Goal: Task Accomplishment & Management: Manage account settings

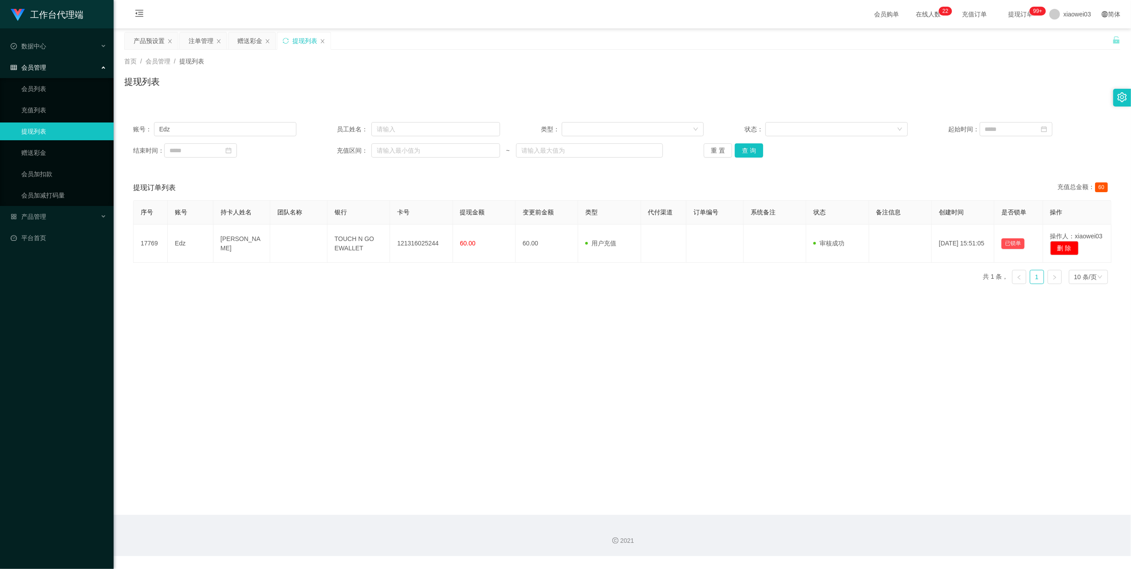
click at [200, 42] on div "注单管理" at bounding box center [201, 40] width 25 height 17
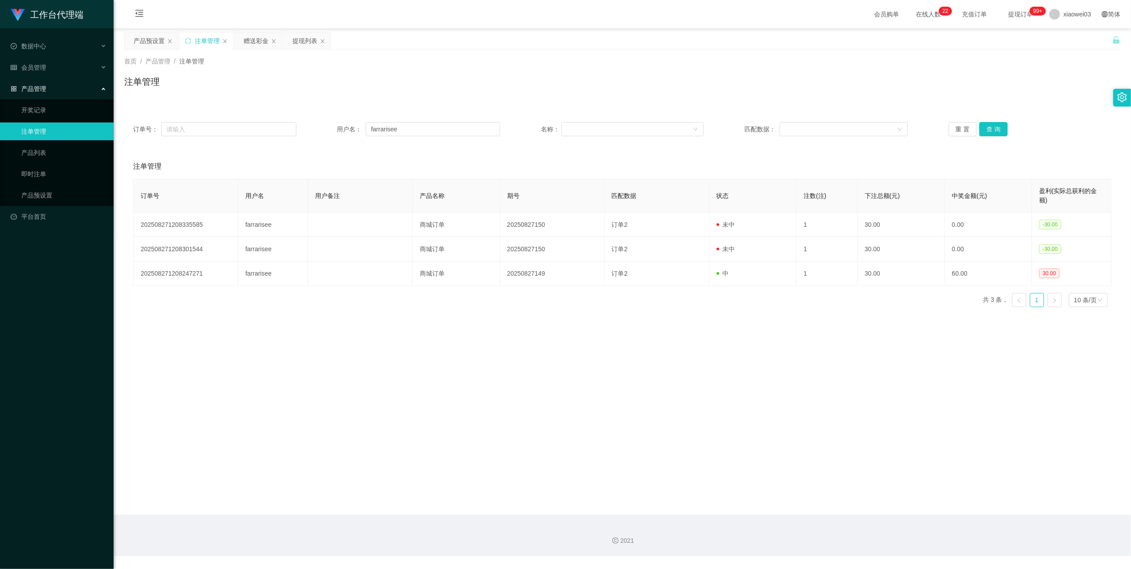
click at [245, 32] on div "赠送彩金" at bounding box center [258, 41] width 48 height 18
click at [258, 43] on div "赠送彩金" at bounding box center [256, 40] width 25 height 17
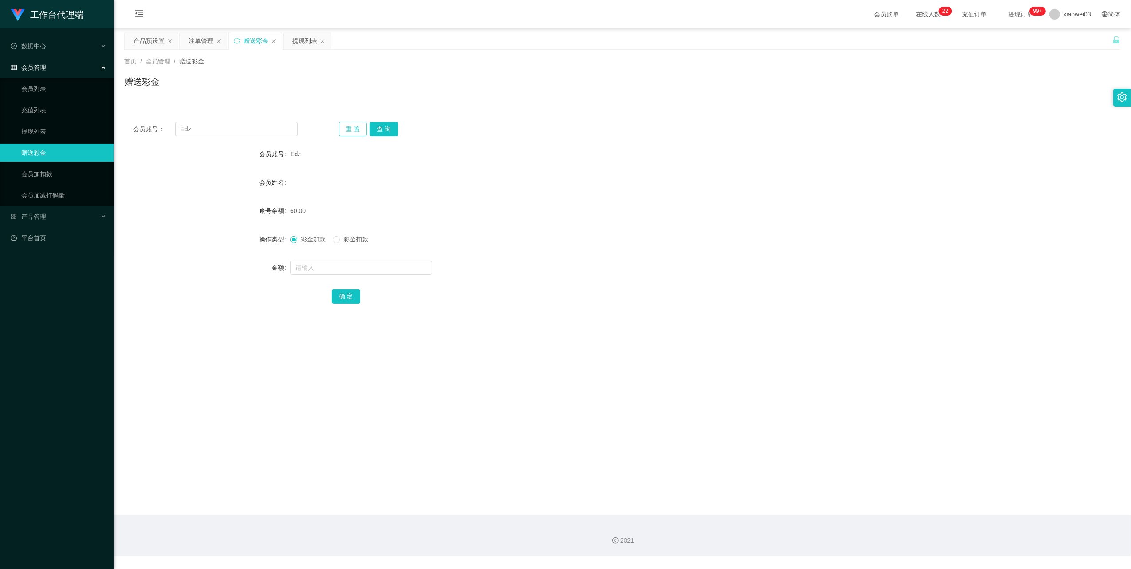
click at [350, 129] on button "重 置" at bounding box center [353, 129] width 28 height 14
click at [258, 127] on input "text" at bounding box center [236, 129] width 122 height 14
paste input "denial"
click at [387, 126] on button "查 询" at bounding box center [384, 129] width 28 height 14
click at [201, 134] on input "denial" at bounding box center [236, 129] width 122 height 14
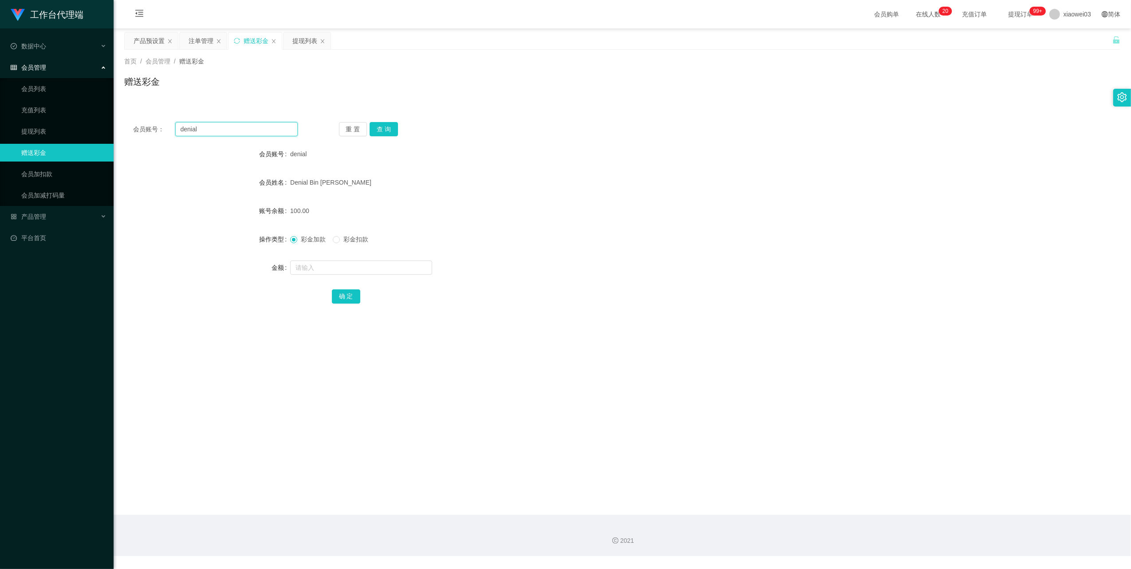
click at [201, 134] on input "denial" at bounding box center [236, 129] width 122 height 14
paste input "kelly99"
click at [386, 127] on button "查 询" at bounding box center [384, 129] width 28 height 14
click at [663, 169] on form "会员账号 kelly99 会员姓名 [PERSON_NAME] 账号余额 100.00 操作类型 彩金加款 彩金扣款 金额 确 定" at bounding box center [622, 225] width 996 height 160
click at [253, 130] on input "kelly99" at bounding box center [236, 129] width 122 height 14
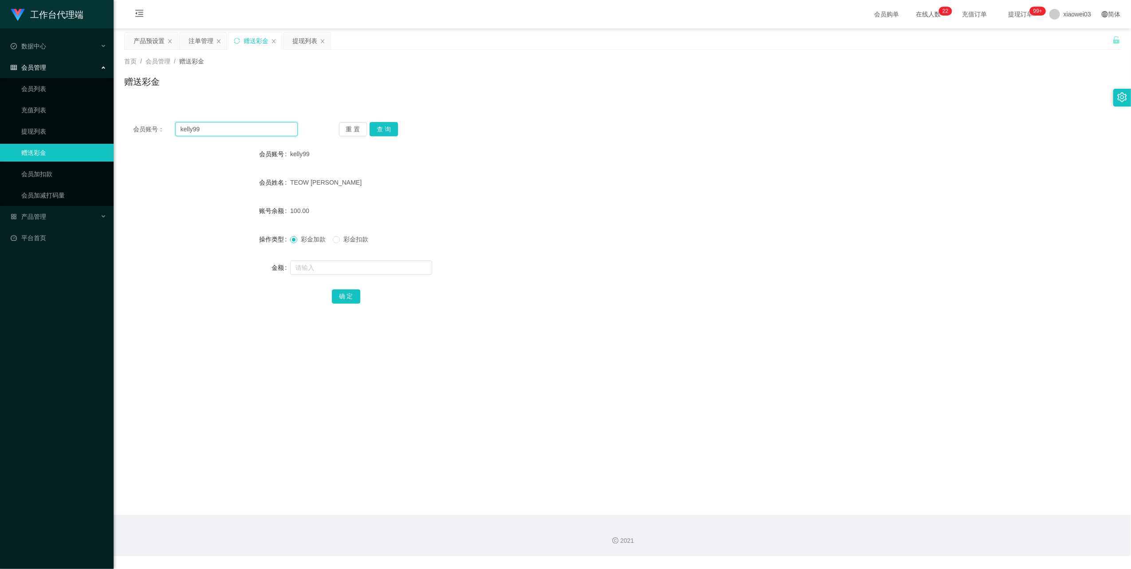
click at [253, 130] on input "kelly99" at bounding box center [236, 129] width 122 height 14
paste input "farrarisee"
click at [388, 125] on button "查 询" at bounding box center [384, 129] width 28 height 14
click at [595, 189] on div "heowaisee" at bounding box center [580, 183] width 581 height 18
click at [257, 130] on input "farrarisee" at bounding box center [236, 129] width 122 height 14
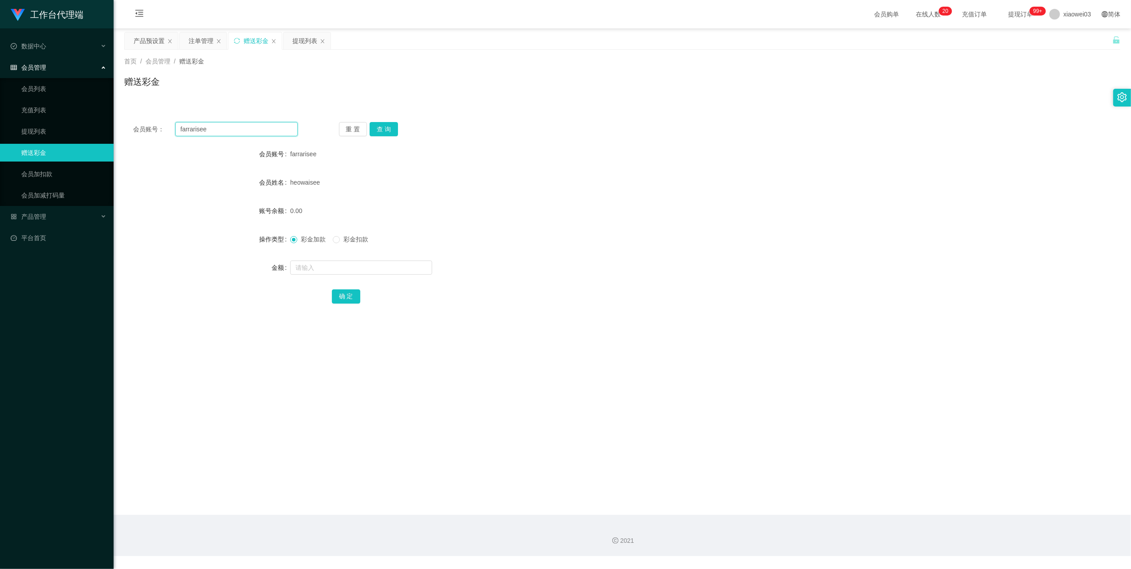
click at [257, 130] on input "farrarisee" at bounding box center [236, 129] width 122 height 14
paste input "Kelvin0204"
type input "Kelvin0204"
click at [391, 130] on button "查 询" at bounding box center [384, 129] width 28 height 14
drag, startPoint x: 528, startPoint y: 181, endPoint x: 584, endPoint y: 173, distance: 57.0
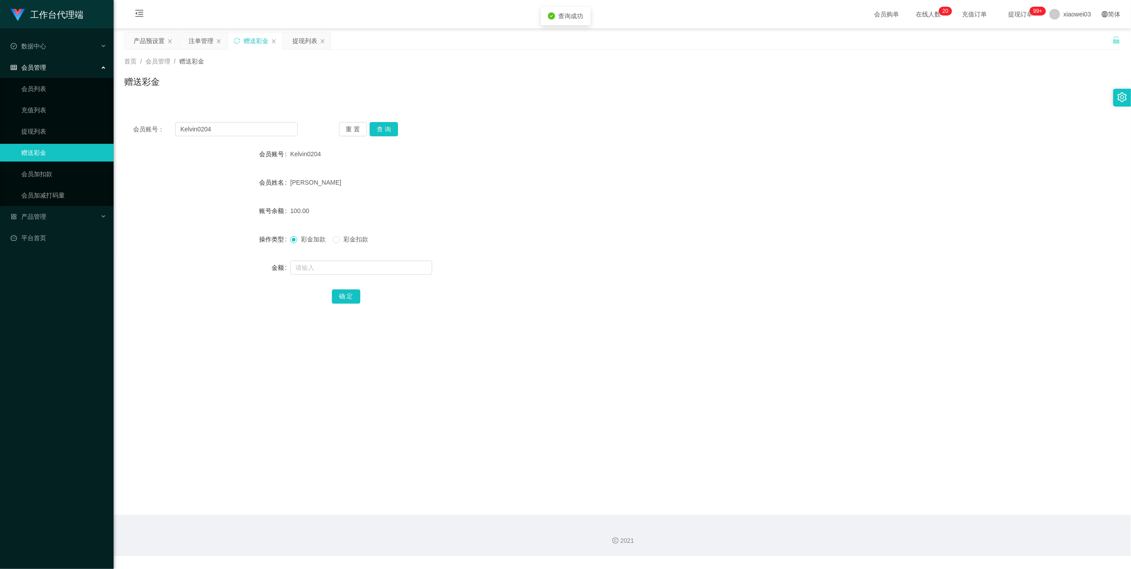
click at [529, 181] on div "[PERSON_NAME]" at bounding box center [580, 183] width 581 height 18
click at [300, 39] on div "提现列表" at bounding box center [304, 40] width 25 height 17
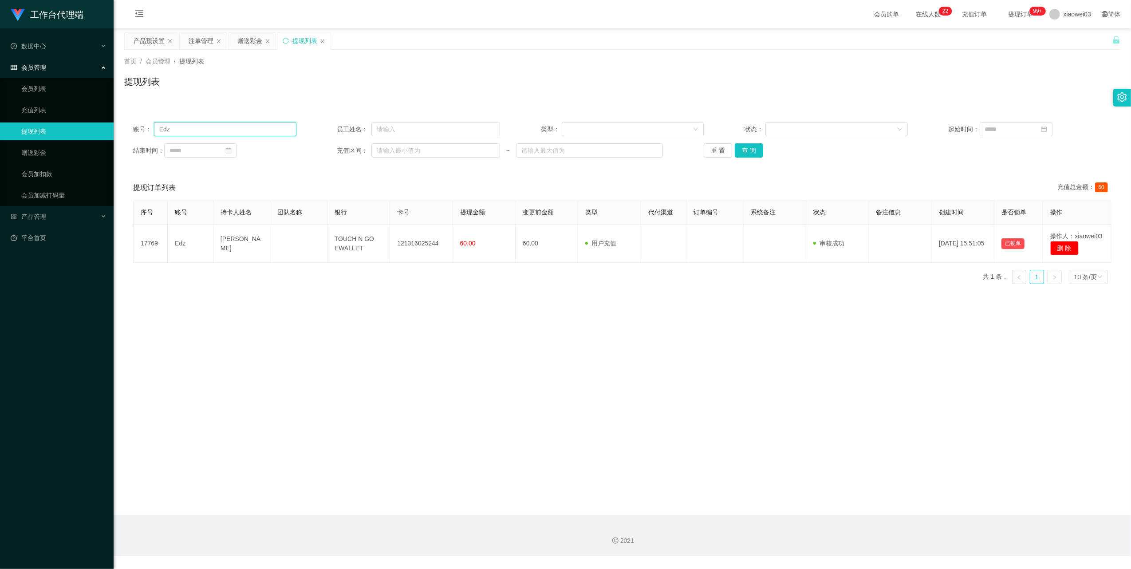
click at [289, 128] on input "Edz" at bounding box center [225, 129] width 142 height 14
paste input "Qwertyuiop7"
type input "Qwertyuiop7"
click at [753, 151] on button "查 询" at bounding box center [749, 150] width 28 height 14
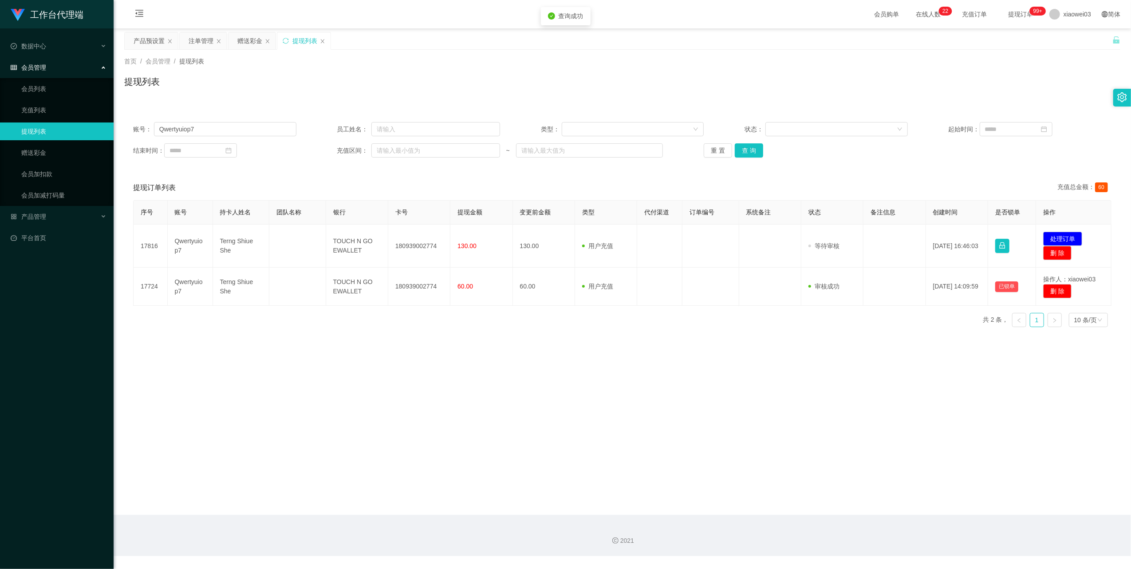
click at [570, 373] on main "关闭左侧 关闭右侧 关闭其它 刷新页面 产品预设置 注单管理 赠送彩金 提现列表 首页 / 会员管理 / 提现列表 / 提现列表 账号： Qwertyuiop…" at bounding box center [623, 271] width 1018 height 486
drag, startPoint x: 430, startPoint y: 248, endPoint x: 396, endPoint y: 236, distance: 36.1
click at [396, 236] on td "180939002774" at bounding box center [419, 246] width 62 height 43
drag, startPoint x: 396, startPoint y: 236, endPoint x: 416, endPoint y: 266, distance: 36.4
click at [416, 266] on td "180939002774" at bounding box center [419, 246] width 62 height 43
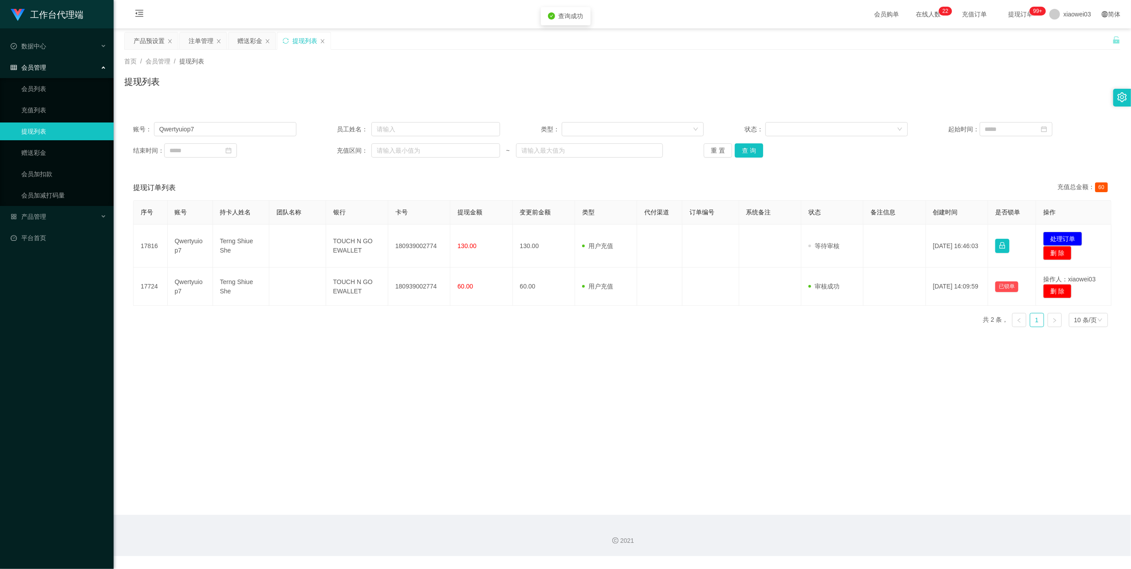
click at [416, 246] on td "180939002774" at bounding box center [419, 246] width 62 height 43
copy td "180939002774"
click at [711, 148] on button "重 置" at bounding box center [718, 150] width 28 height 14
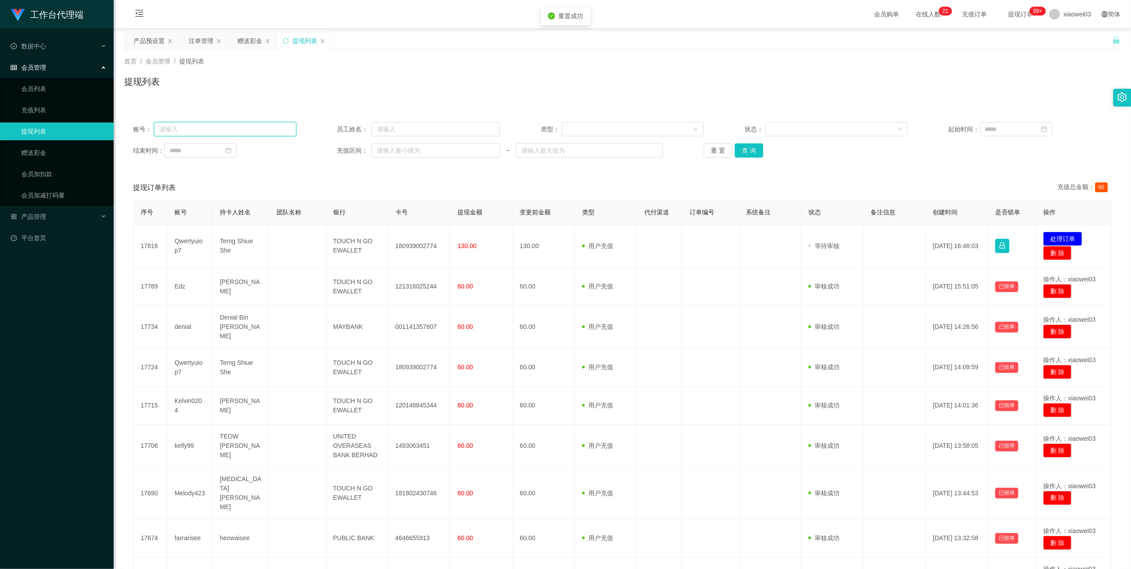
click at [214, 122] on input "text" at bounding box center [225, 129] width 142 height 14
paste input "kelly99"
type input "kelly99"
drag, startPoint x: 751, startPoint y: 152, endPoint x: 746, endPoint y: 154, distance: 6.0
click at [751, 152] on button "查 询" at bounding box center [749, 150] width 28 height 14
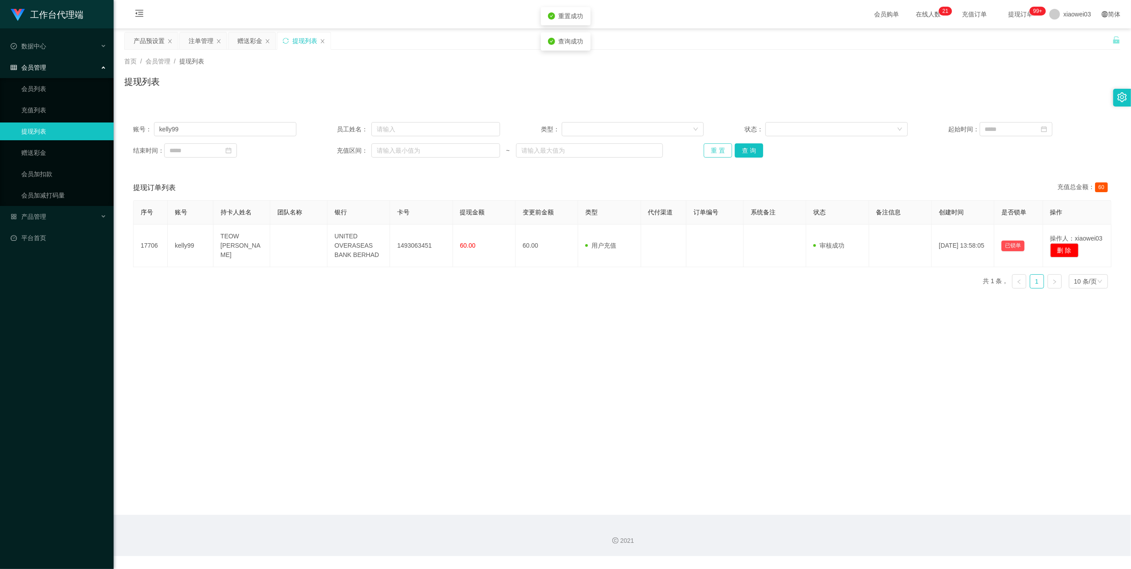
click at [723, 150] on button "重 置" at bounding box center [718, 150] width 28 height 14
click at [723, 150] on div "重 置 查 询" at bounding box center [785, 150] width 163 height 14
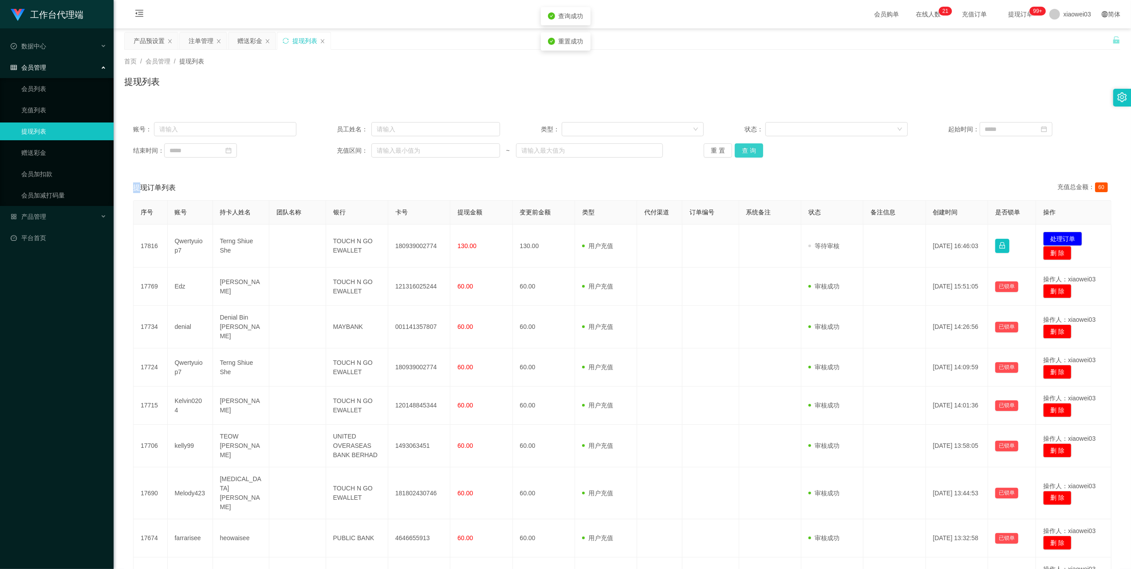
drag, startPoint x: 723, startPoint y: 150, endPoint x: 757, endPoint y: 153, distance: 34.4
click at [757, 153] on button "查 询" at bounding box center [749, 150] width 28 height 14
click at [835, 170] on div "账号： 员工姓名： 类型： 状态： 起始时间： 结束时间： 充值区间： ~ 重 置 查 询 提现订单列表 充值总金额： 60 序号 账号 持卡人姓名 团队名称…" at bounding box center [622, 389] width 996 height 553
click at [1049, 238] on button "处理订单" at bounding box center [1062, 239] width 39 height 14
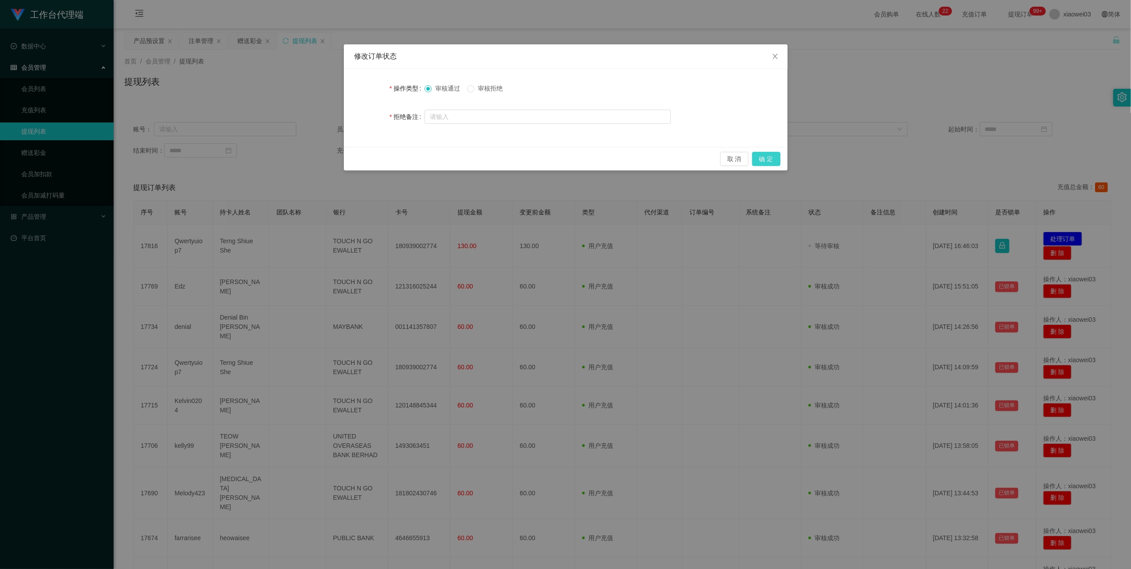
click at [758, 155] on button "确 定" at bounding box center [766, 159] width 28 height 14
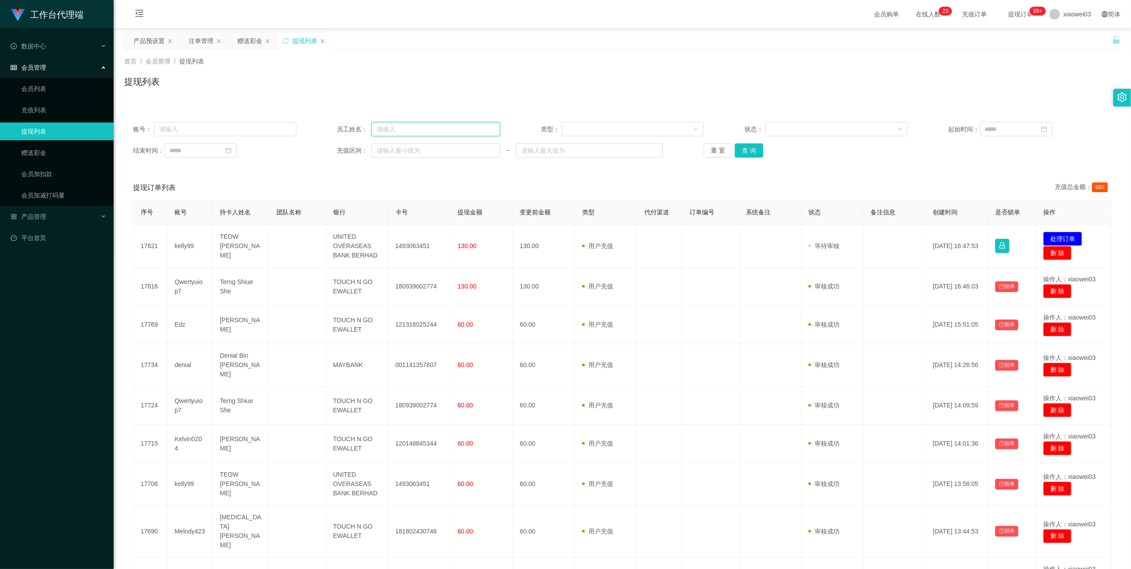
click at [418, 129] on input "text" at bounding box center [435, 129] width 129 height 14
click at [716, 154] on button "重 置" at bounding box center [718, 150] width 28 height 14
click at [747, 154] on button "查 询" at bounding box center [749, 150] width 28 height 14
click at [717, 148] on button "重 置" at bounding box center [718, 150] width 28 height 14
click at [744, 148] on button "查 询" at bounding box center [749, 150] width 28 height 14
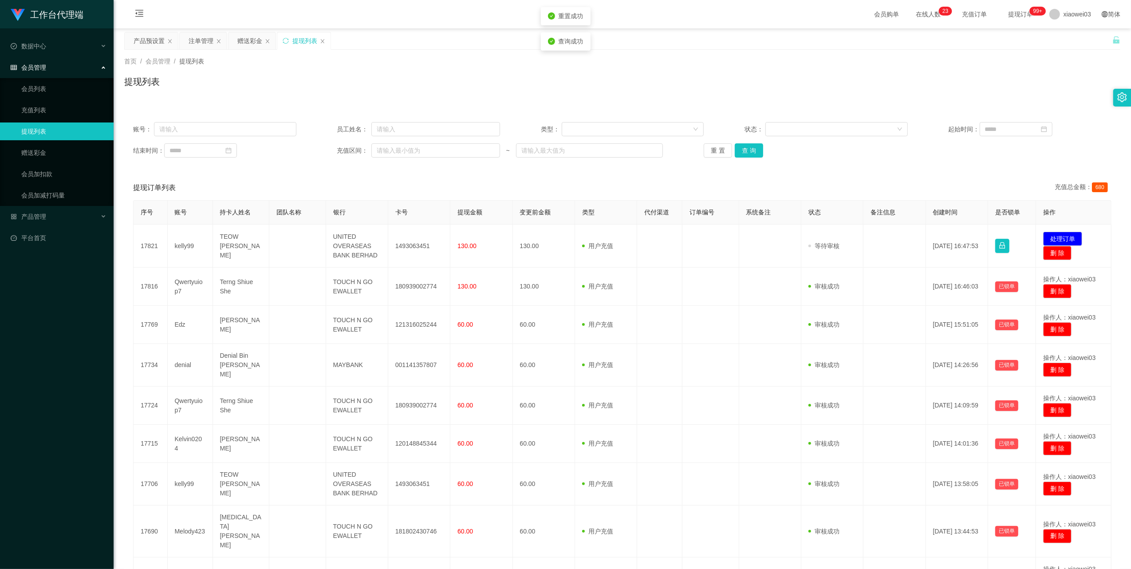
click at [412, 243] on td "1493063451" at bounding box center [419, 246] width 62 height 43
click at [413, 247] on td "1493063451" at bounding box center [419, 246] width 62 height 43
click at [1053, 241] on button "处理订单" at bounding box center [1062, 239] width 39 height 14
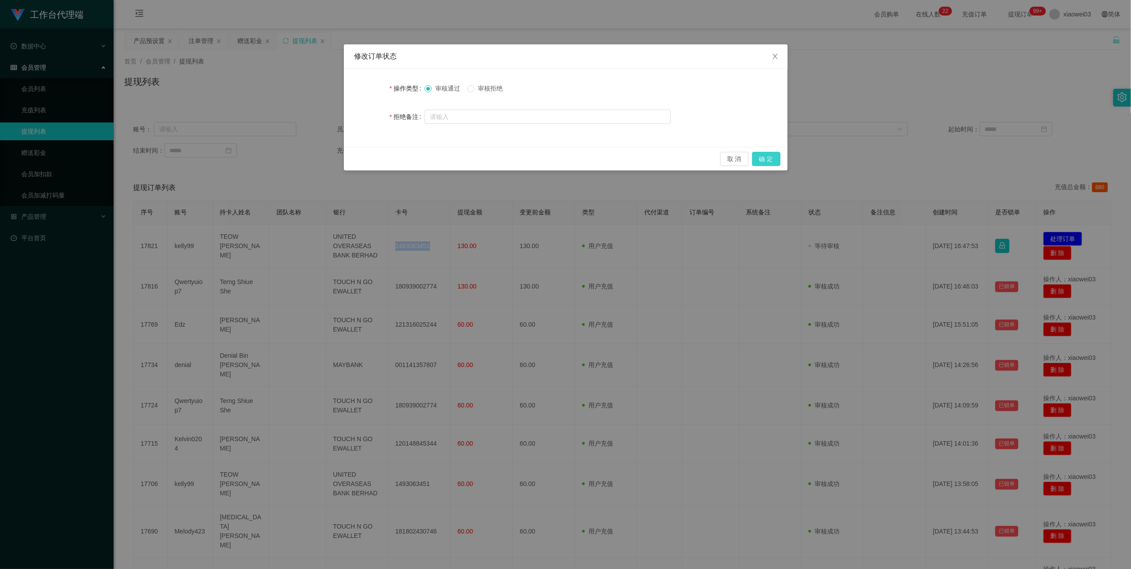
click at [774, 162] on button "确 定" at bounding box center [766, 159] width 28 height 14
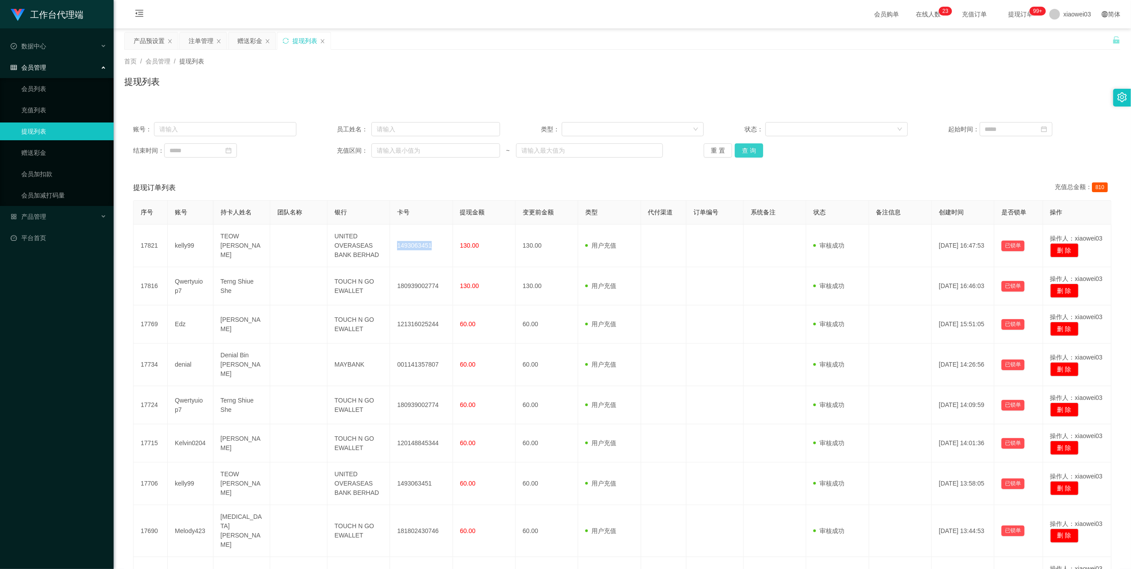
click at [749, 150] on button "查 询" at bounding box center [749, 150] width 28 height 14
click at [711, 154] on button "重 置" at bounding box center [718, 150] width 28 height 14
click at [746, 151] on button "查 询" at bounding box center [749, 150] width 28 height 14
click at [842, 164] on div "账号： 员工姓名： 类型： 状态： 起始时间： 结束时间： 充值区间： ~ 重 置 查 询" at bounding box center [622, 139] width 996 height 53
click at [209, 128] on input "text" at bounding box center [225, 129] width 142 height 14
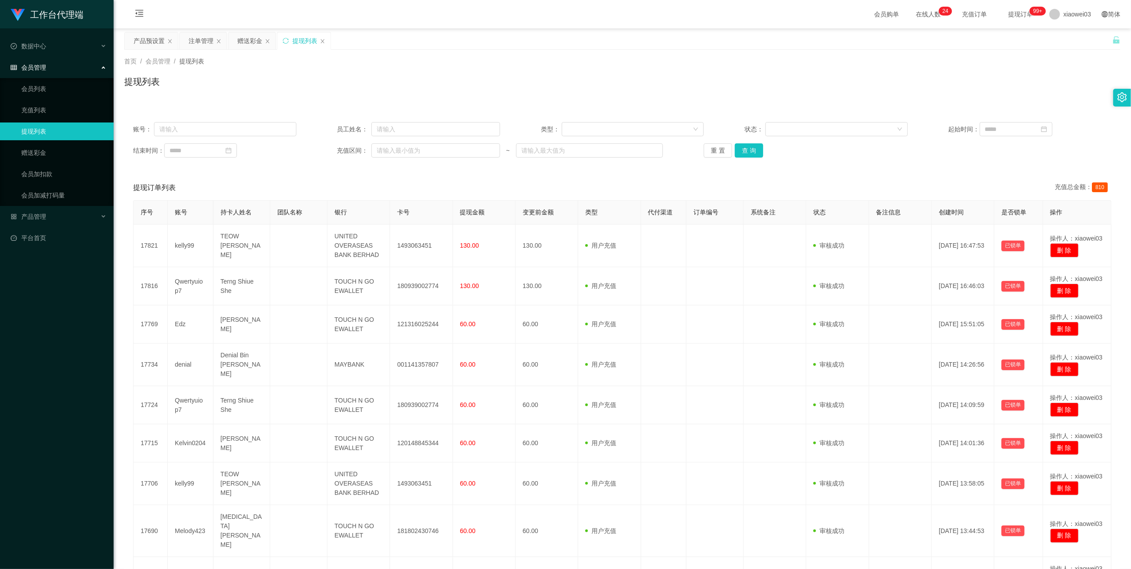
click at [189, 38] on div "注单管理" at bounding box center [201, 40] width 25 height 17
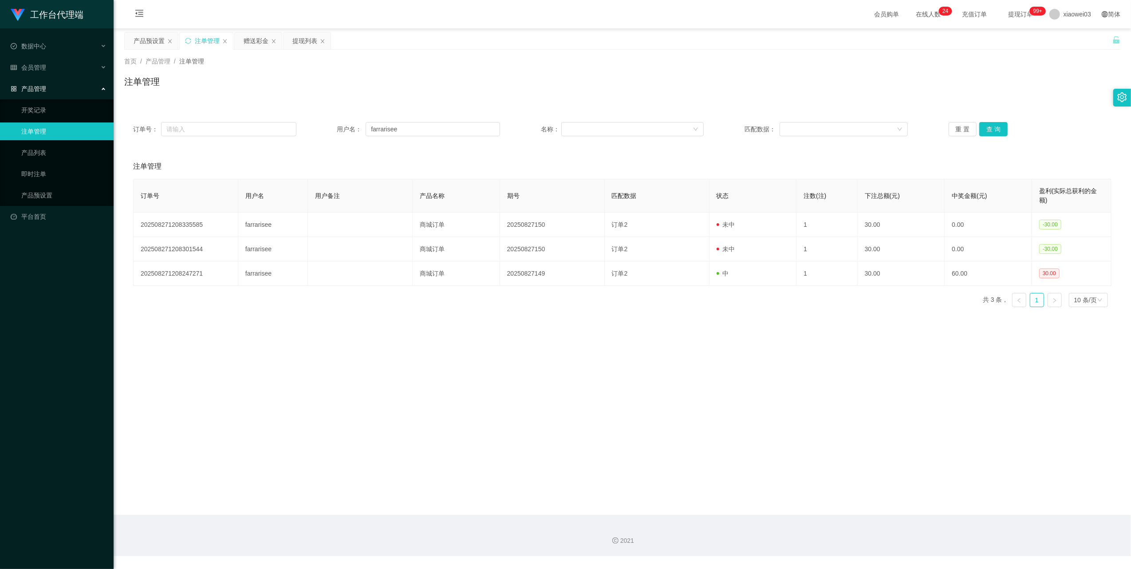
drag, startPoint x: 412, startPoint y: 137, endPoint x: 418, endPoint y: 135, distance: 5.8
click at [413, 136] on div "订单号： 用户名： farrarisee 名称： 匹配数据： 重 置 查 询" at bounding box center [622, 129] width 996 height 32
click at [418, 135] on input "farrarisee" at bounding box center [433, 129] width 134 height 14
click at [422, 131] on input "farrarisee" at bounding box center [433, 129] width 134 height 14
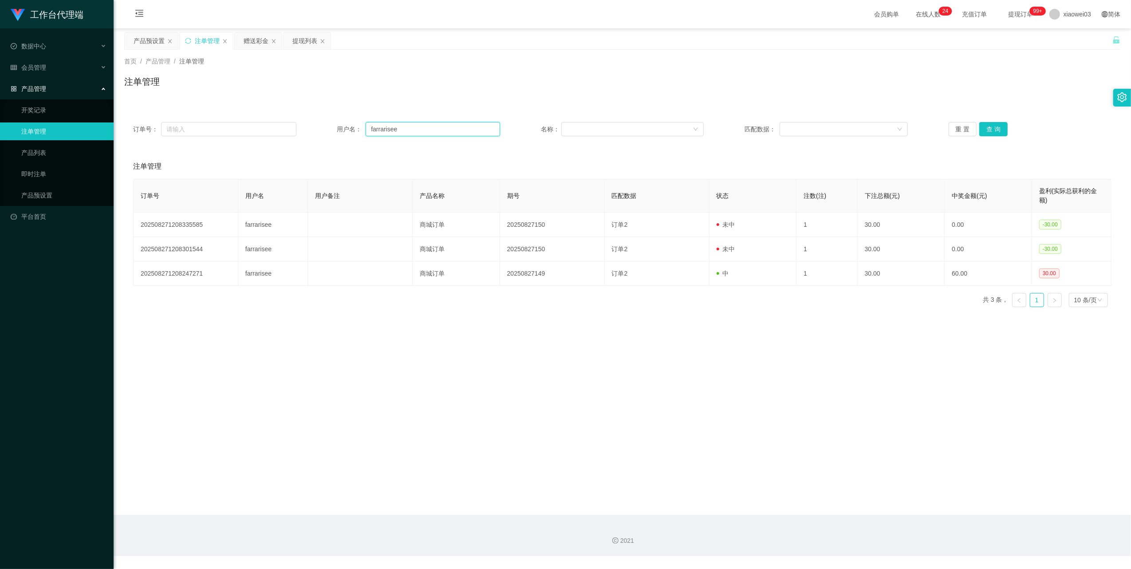
paste input "Kelvin0204"
type input "Kelvin0204"
click at [991, 128] on button "查 询" at bounding box center [993, 129] width 28 height 14
drag, startPoint x: 663, startPoint y: 413, endPoint x: 730, endPoint y: 375, distance: 76.5
click at [663, 412] on main "关闭左侧 关闭右侧 关闭其它 刷新页面 产品预设置 注单管理 赠送彩金 提现列表 首页 / 产品管理 / 注单管理 / 注单管理 订单号： 用户名： Kelv…" at bounding box center [623, 271] width 1018 height 486
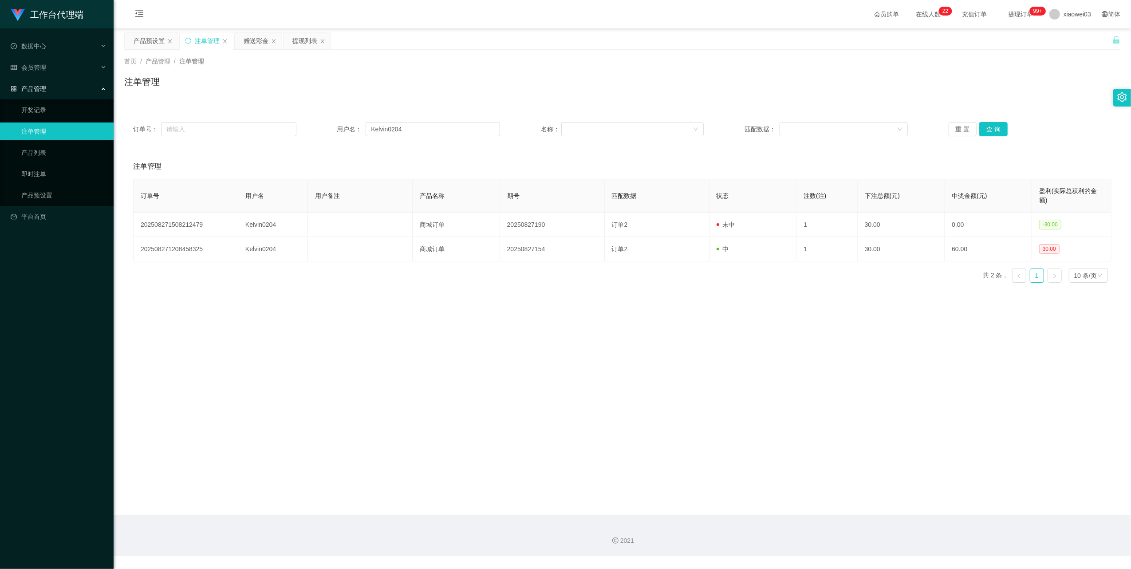
click at [258, 39] on div "赠送彩金" at bounding box center [256, 40] width 25 height 17
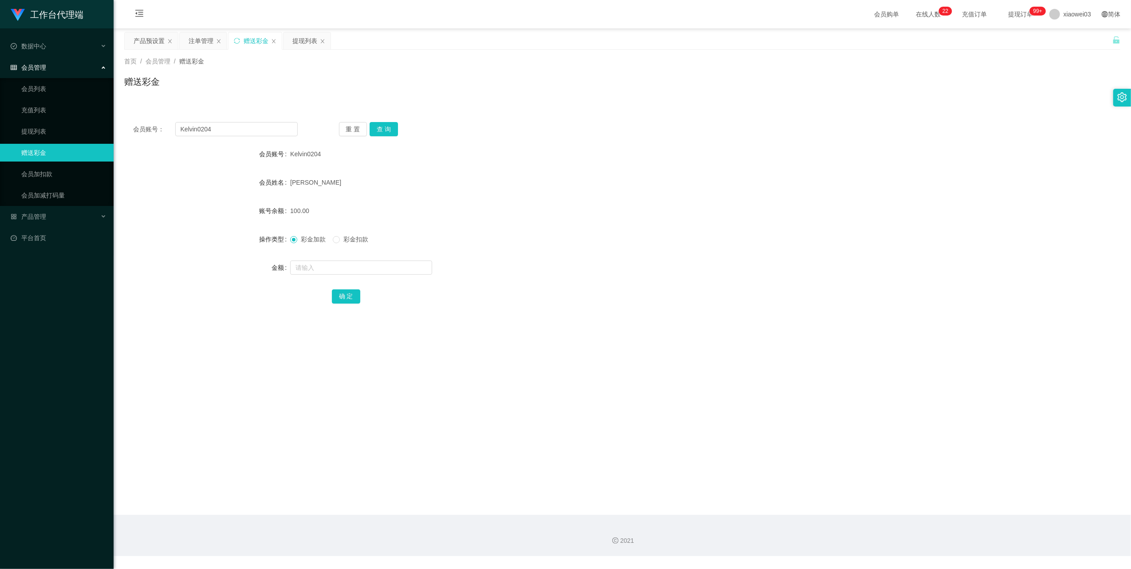
click at [239, 117] on div "会员账号： Kelvin0204 重 置 查 询 会员账号 Kelvin0204 会员姓名 [PERSON_NAME] 账号余额 100.00 操作类型 彩金…" at bounding box center [622, 218] width 996 height 211
drag, startPoint x: 239, startPoint y: 117, endPoint x: 235, endPoint y: 150, distance: 32.6
click at [235, 134] on div "会员账号： Kelvin0204 重 置 查 询 会员账号 Kelvin0204 会员姓名 [PERSON_NAME] 账号余额 100.00 操作类型 彩金…" at bounding box center [622, 218] width 996 height 211
click at [245, 140] on div "会员账号： Kelvin0204 重 置 查 询 会员账号 Kelvin0204 会员姓名 [PERSON_NAME] 账号余额 100.00 操作类型 彩金…" at bounding box center [622, 218] width 996 height 211
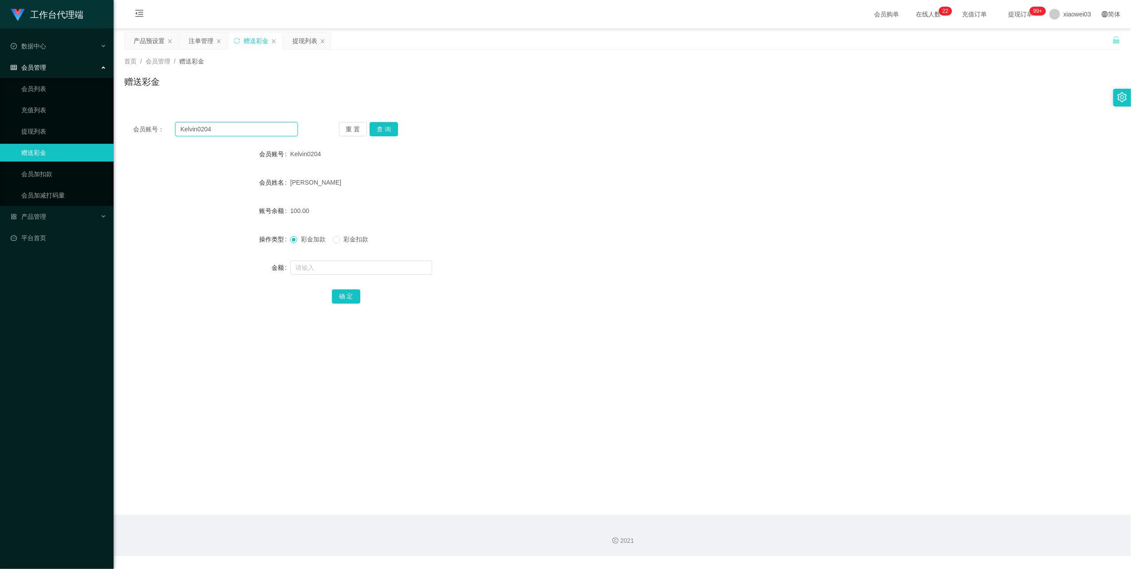
drag, startPoint x: 245, startPoint y: 140, endPoint x: 261, endPoint y: 132, distance: 18.3
click at [261, 132] on input "Kelvin0204" at bounding box center [236, 129] width 122 height 14
click at [249, 133] on input "Kelvin0204" at bounding box center [236, 129] width 122 height 14
click at [379, 123] on button "查 询" at bounding box center [384, 129] width 28 height 14
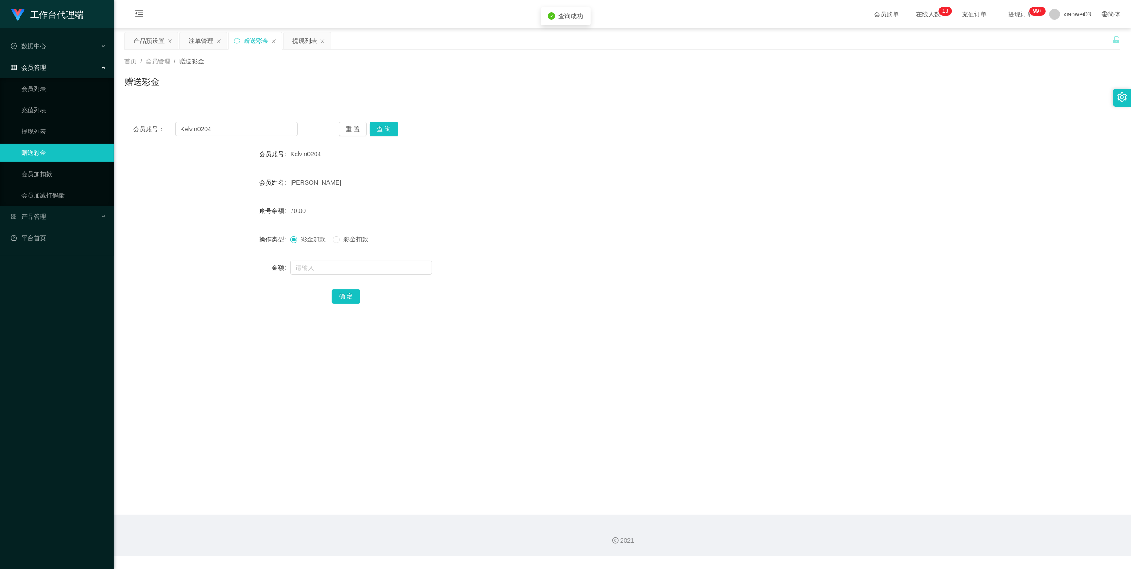
click at [514, 217] on div "70.00" at bounding box center [580, 211] width 581 height 18
click at [323, 279] on form "会员账号 Kelvin0204 会员姓名 [PERSON_NAME] 账号余额 70.00 操作类型 彩金加款 彩金扣款 金额 确 定" at bounding box center [622, 225] width 996 height 160
click at [336, 271] on input "text" at bounding box center [361, 268] width 142 height 14
type input "60"
click at [341, 295] on button "确 定" at bounding box center [346, 296] width 28 height 14
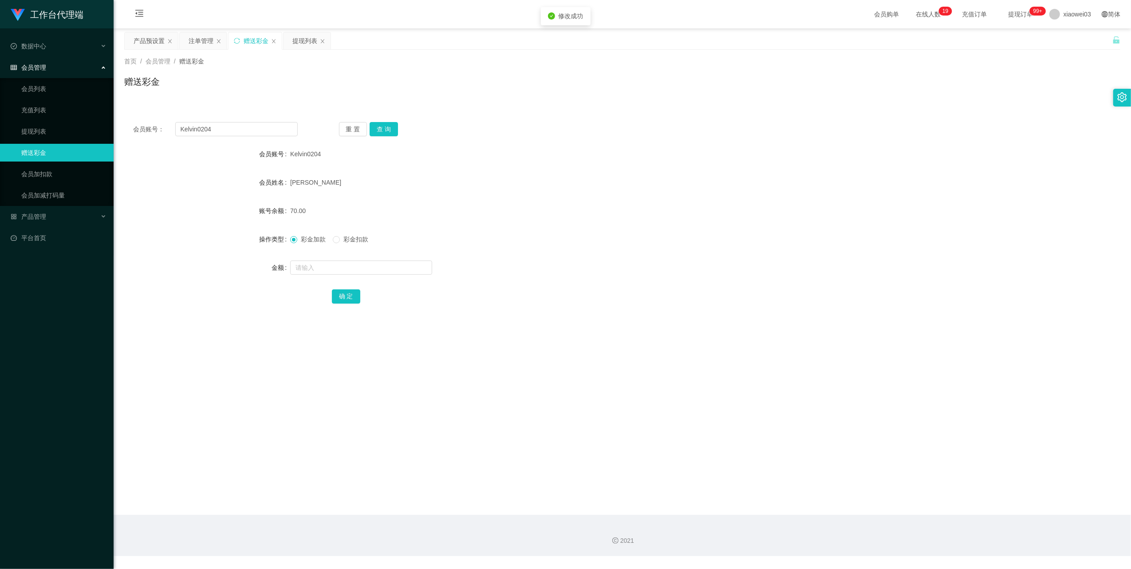
click at [631, 281] on form "会员账号 Kelvin0204 会员姓名 [PERSON_NAME] 账号余额 70.00 操作类型 彩金加款 彩金扣款 金额 确 定" at bounding box center [622, 225] width 996 height 160
click at [387, 129] on button "查 询" at bounding box center [384, 129] width 28 height 14
click at [387, 129] on div "重 置 查 询" at bounding box center [421, 129] width 165 height 14
click at [201, 39] on div "注单管理" at bounding box center [201, 40] width 25 height 17
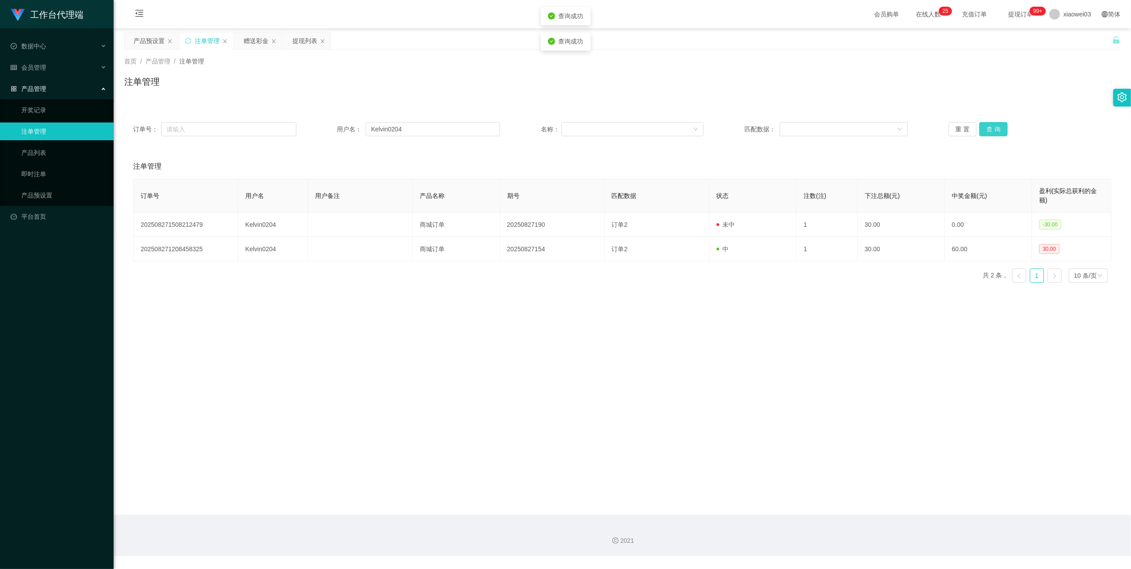
click at [979, 129] on button "查 询" at bounding box center [993, 129] width 28 height 14
click at [985, 130] on button "查 询" at bounding box center [993, 129] width 28 height 14
click at [985, 130] on div "重 置 查 询" at bounding box center [1030, 129] width 163 height 14
drag, startPoint x: 985, startPoint y: 130, endPoint x: 983, endPoint y: 134, distance: 4.8
click at [985, 130] on button "查 询" at bounding box center [998, 129] width 38 height 14
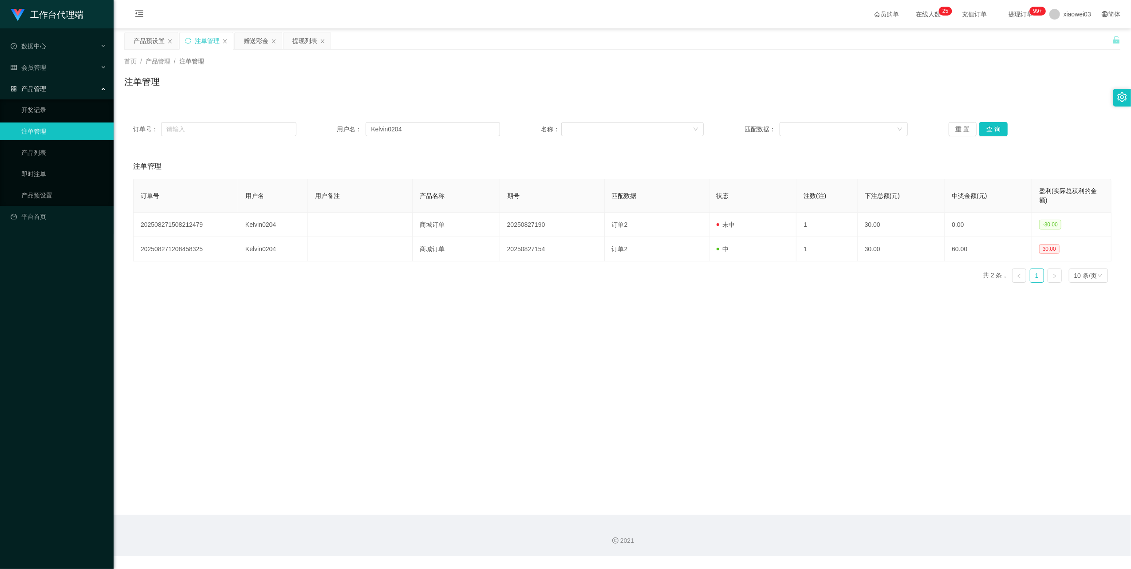
drag, startPoint x: 668, startPoint y: 538, endPoint x: 879, endPoint y: 268, distance: 342.4
click at [670, 538] on div "2021" at bounding box center [622, 540] width 1003 height 9
click at [533, 377] on main "关闭左侧 关闭右侧 关闭其它 刷新页面 产品预设置 注单管理 赠送彩金 提现列表 首页 / 产品管理 / 注单管理 / 注单管理 订单号： 用户名： Kelv…" at bounding box center [623, 271] width 1018 height 486
click at [299, 39] on div "提现列表" at bounding box center [304, 40] width 25 height 17
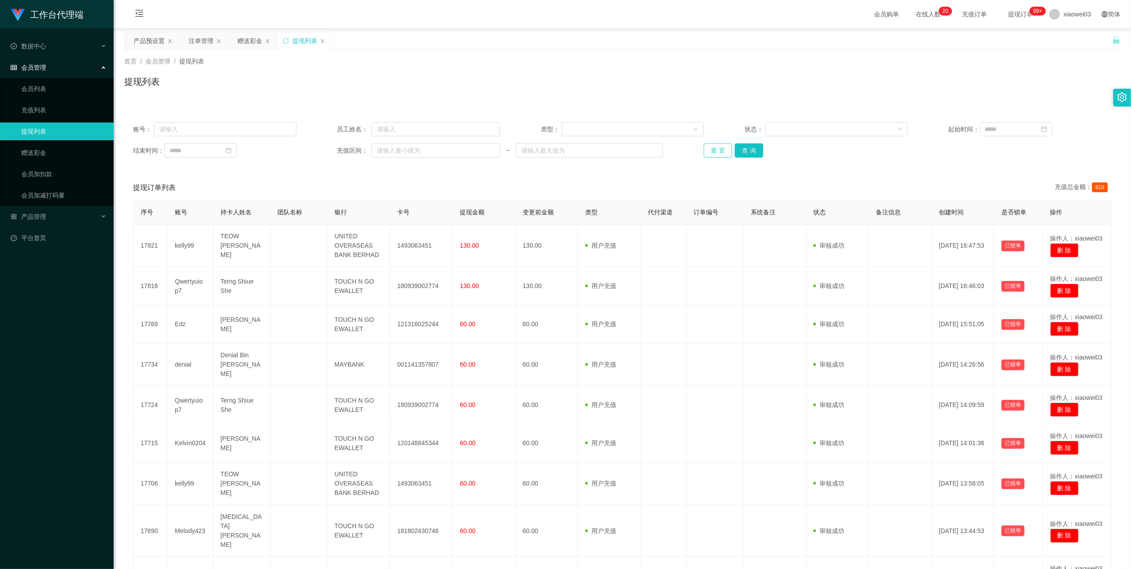
click at [719, 152] on button "重 置" at bounding box center [718, 150] width 28 height 14
click at [719, 152] on div "重 置 查 询" at bounding box center [785, 150] width 163 height 14
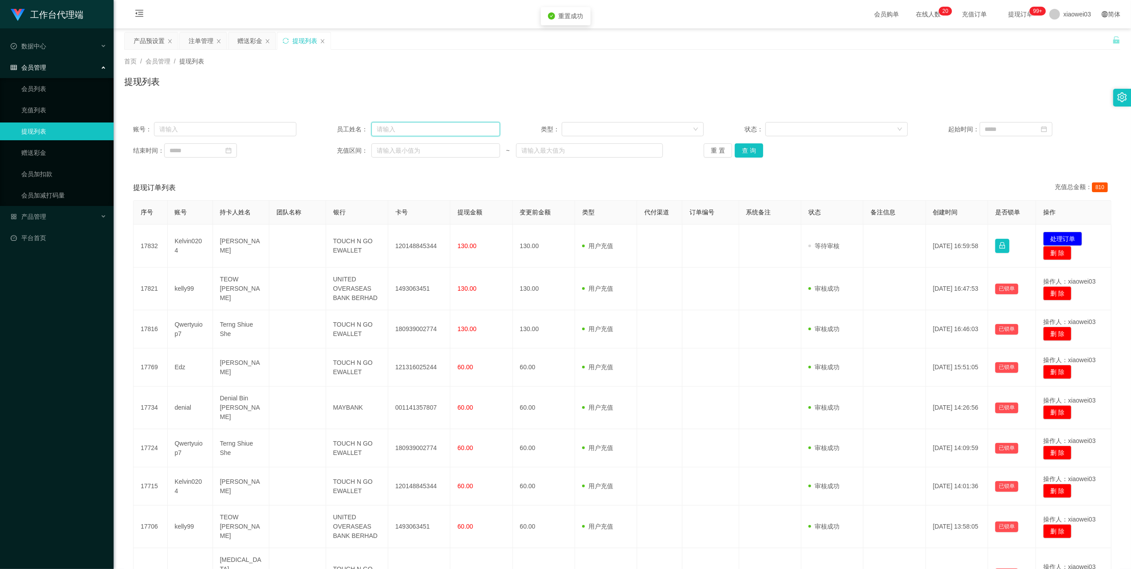
click at [432, 131] on input "text" at bounding box center [435, 129] width 129 height 14
paste input "Kelvin0204"
type input "Kelvin0204"
click at [750, 149] on button "查 询" at bounding box center [749, 150] width 28 height 14
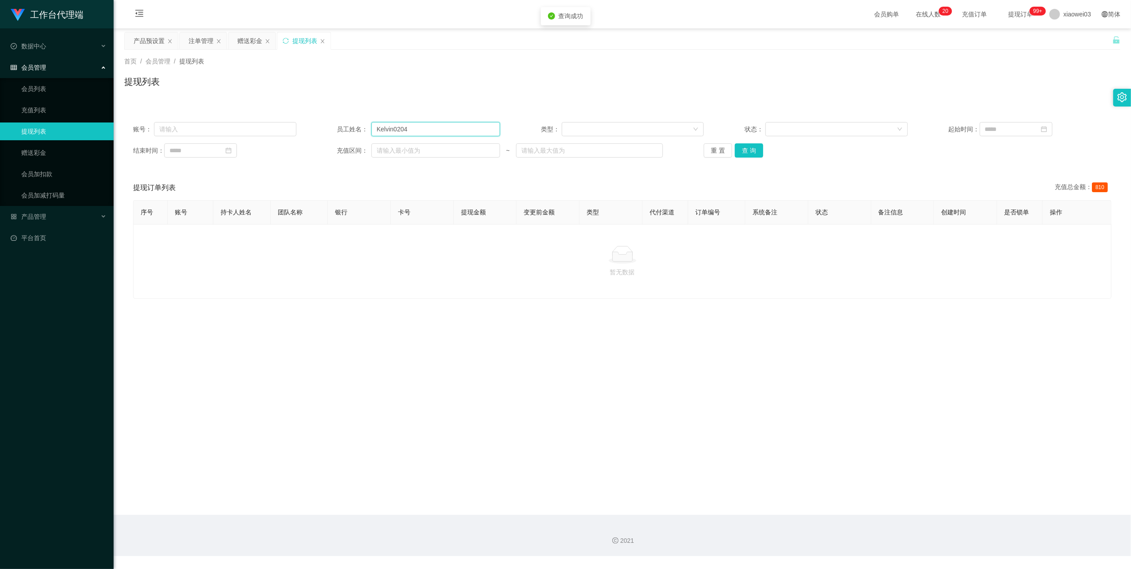
click at [436, 128] on input "Kelvin0204" at bounding box center [435, 129] width 129 height 14
click at [203, 143] on div "账号： 员工姓名： 类型： 状态： 起始时间： 结束时间： 充值区间： ~ 重 置 查 询" at bounding box center [622, 139] width 996 height 53
click at [221, 128] on input "text" at bounding box center [225, 129] width 142 height 14
paste input "Kelvin0204"
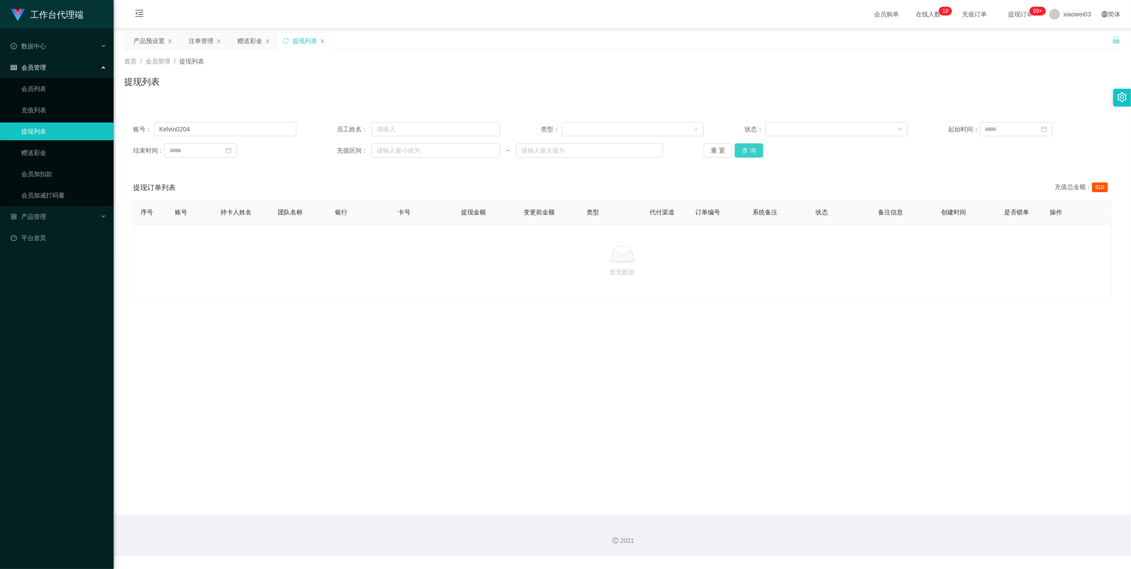
click at [751, 151] on button "查 询" at bounding box center [749, 150] width 28 height 14
click at [751, 151] on div "重 置 查 询" at bounding box center [785, 150] width 163 height 14
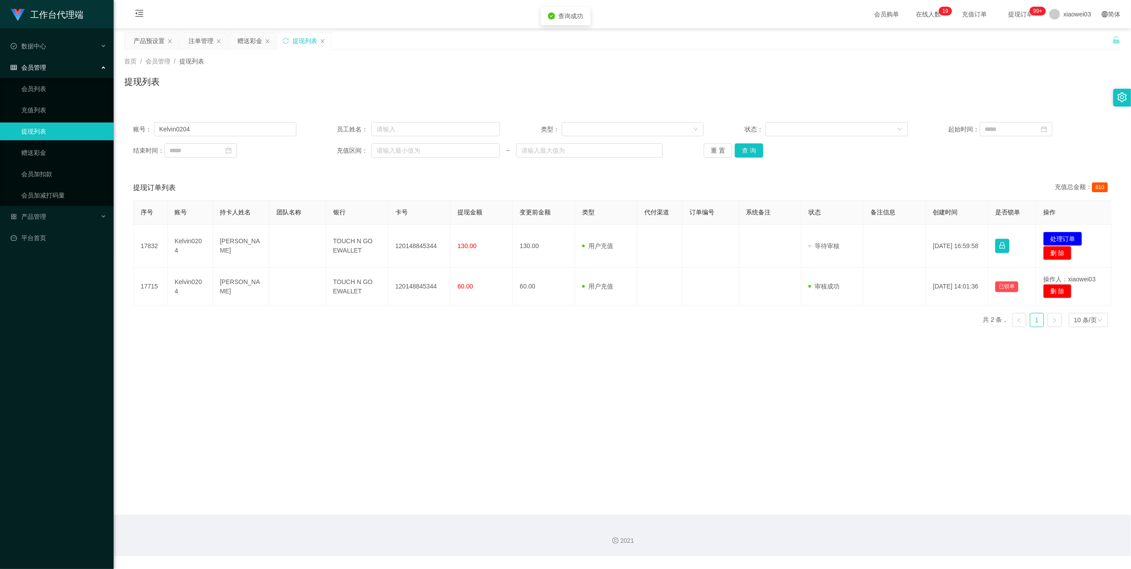
click at [501, 450] on main "关闭左侧 关闭右侧 关闭其它 刷新页面 产品预设置 注单管理 赠送彩金 提现列表 首页 / 会员管理 / 提现列表 / 提现列表 账号： Kelvin0204…" at bounding box center [623, 271] width 1018 height 486
drag, startPoint x: 438, startPoint y: 247, endPoint x: 392, endPoint y: 248, distance: 46.2
click at [392, 248] on td "120148845344" at bounding box center [419, 246] width 62 height 43
copy td "120148845344"
click at [1055, 238] on button "处理订单" at bounding box center [1062, 239] width 39 height 14
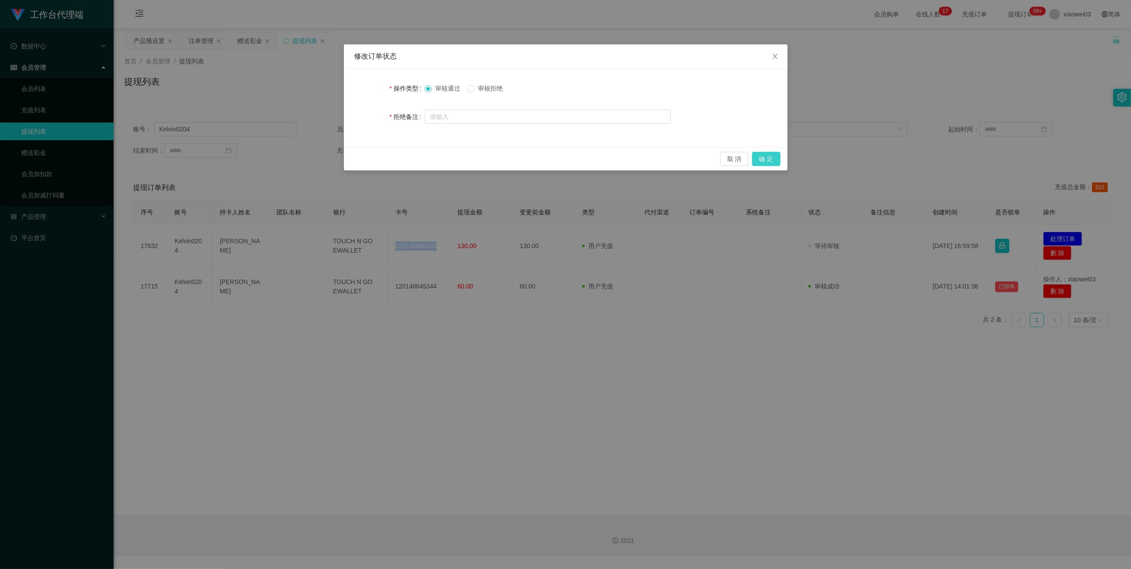
click at [770, 158] on button "确 定" at bounding box center [766, 159] width 28 height 14
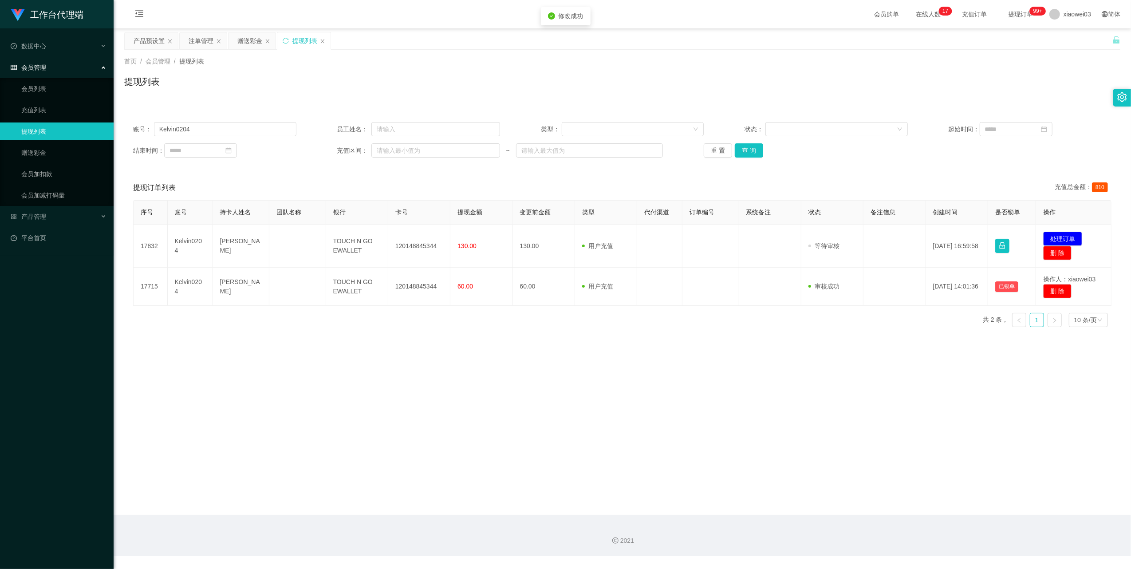
click at [600, 558] on div "修改订单状态 操作类型 审核通过 审核拒绝 拒绝备注 取 消 确 定" at bounding box center [565, 284] width 1131 height 569
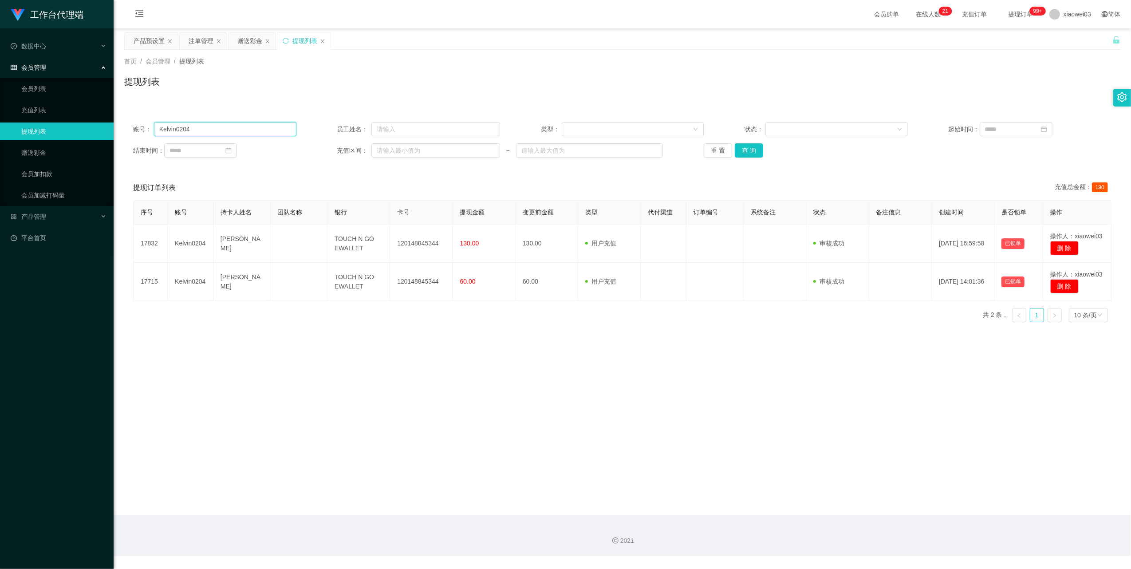
click at [228, 122] on input "Kelvin0204" at bounding box center [225, 129] width 142 height 14
paste input "denial"
click at [753, 150] on button "查 询" at bounding box center [749, 150] width 28 height 14
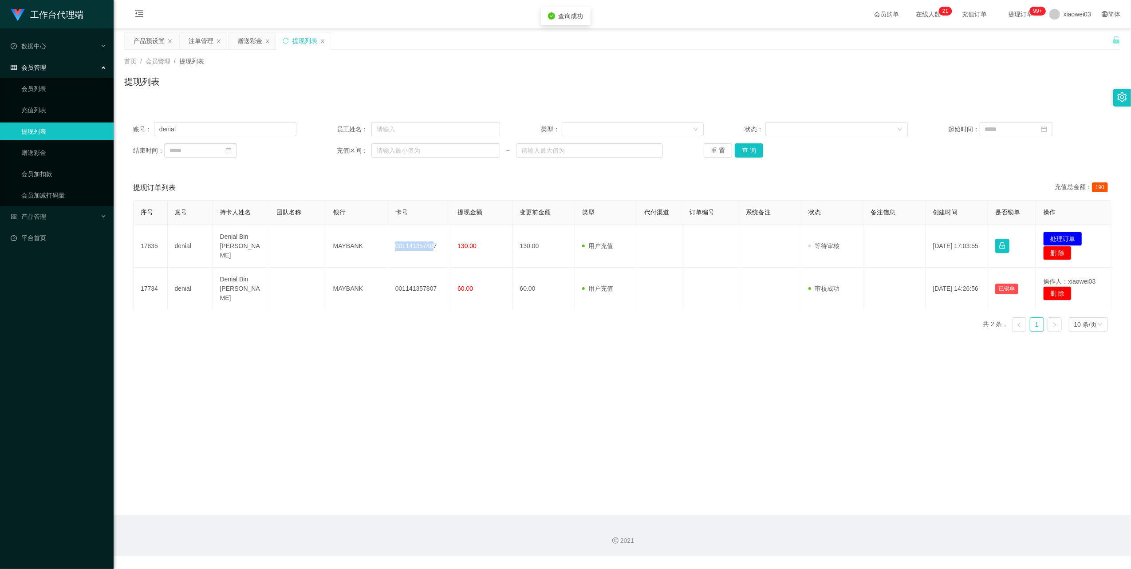
drag, startPoint x: 430, startPoint y: 247, endPoint x: 389, endPoint y: 241, distance: 41.3
click at [389, 241] on td "001141357807" at bounding box center [419, 246] width 62 height 43
drag, startPoint x: 389, startPoint y: 241, endPoint x: 433, endPoint y: 350, distance: 117.7
click at [433, 358] on main "关闭左侧 关闭右侧 关闭其它 刷新页面 产品预设置 注单管理 赠送彩金 提现列表 首页 / 会员管理 / 提现列表 / 提现列表 账号： denial 员工姓…" at bounding box center [623, 271] width 1018 height 486
click at [412, 245] on td "001141357807" at bounding box center [419, 246] width 62 height 43
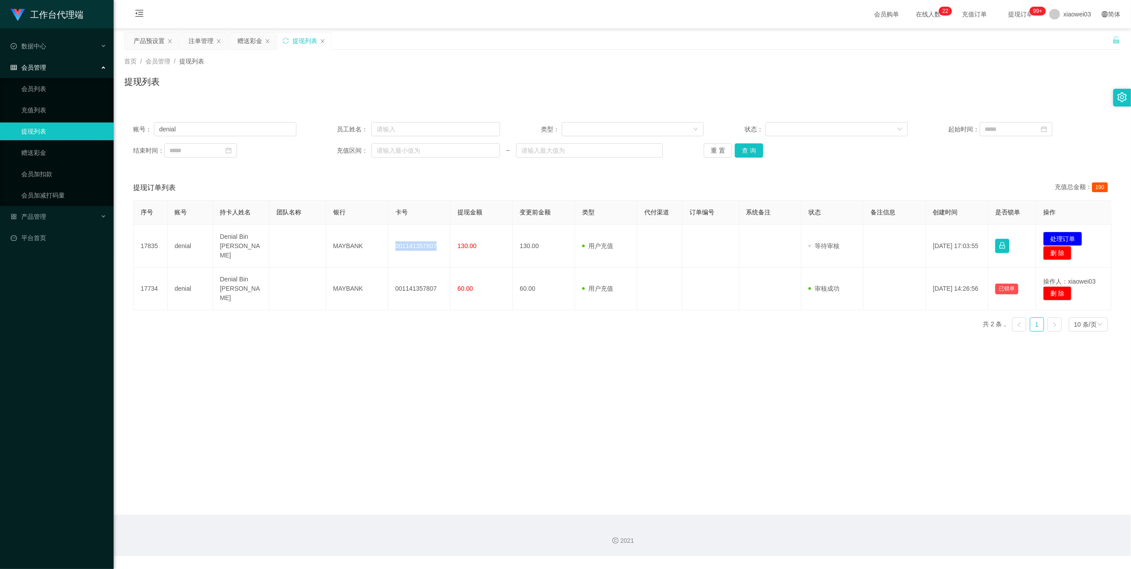
click at [412, 245] on td "001141357807" at bounding box center [419, 246] width 62 height 43
copy td "001141357807"
drag, startPoint x: 708, startPoint y: 439, endPoint x: 986, endPoint y: 164, distance: 391.3
click at [723, 433] on main "关闭左侧 关闭右侧 关闭其它 刷新页面 产品预设置 注单管理 赠送彩金 提现列表 首页 / 会员管理 / 提现列表 / 提现列表 账号： denial 员工姓…" at bounding box center [623, 271] width 1018 height 486
click at [1066, 238] on button "处理订单" at bounding box center [1062, 239] width 39 height 14
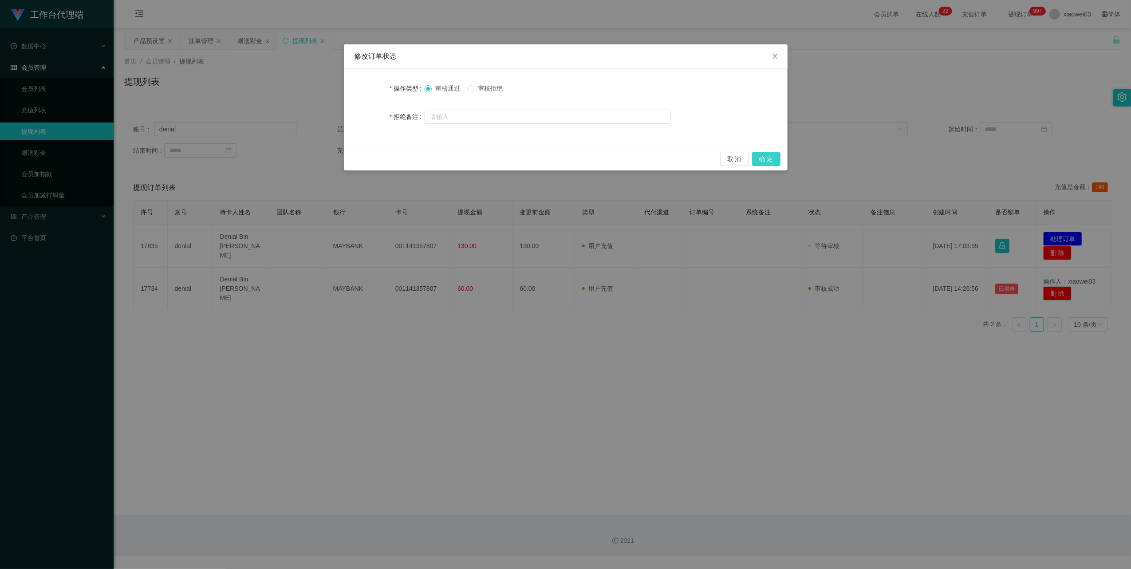
click at [762, 157] on button "确 定" at bounding box center [766, 159] width 28 height 14
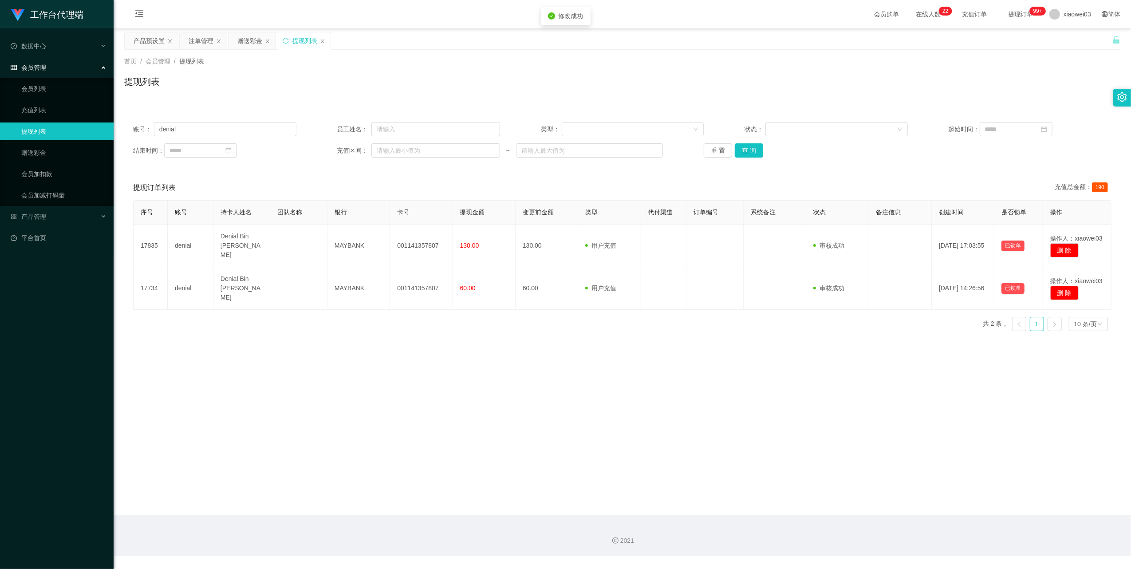
click at [611, 503] on div "修改订单状态 操作类型 审核通过 审核拒绝 拒绝备注 取 消 确 定" at bounding box center [565, 284] width 1131 height 569
click at [237, 130] on input "denial" at bounding box center [225, 129] width 142 height 14
paste input "farrarisee"
type input "farrarisee"
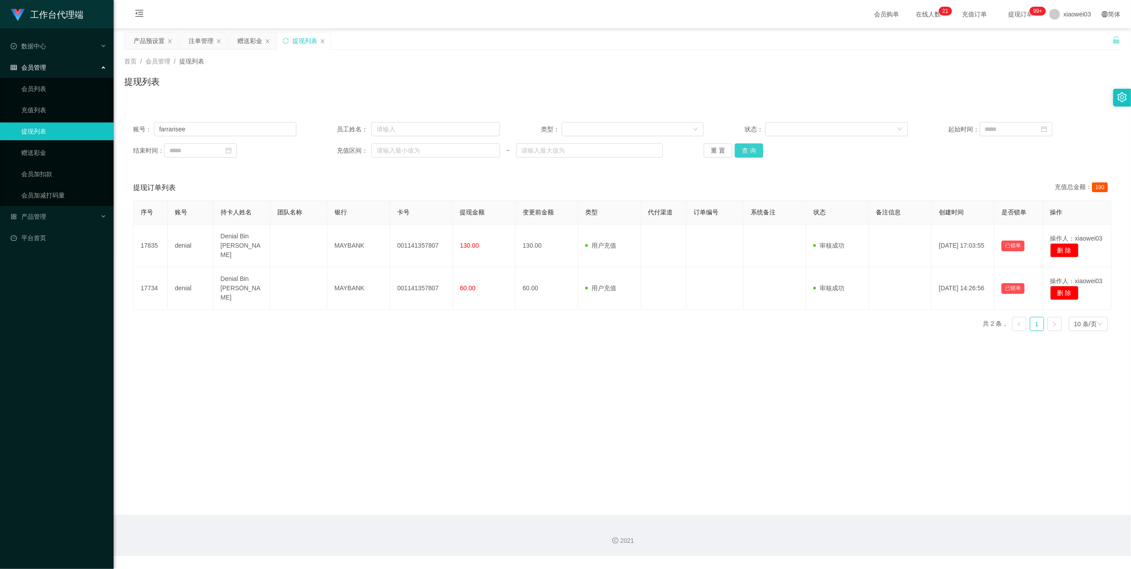
click at [757, 150] on button "查 询" at bounding box center [749, 150] width 28 height 14
click at [652, 423] on main "关闭左侧 关闭右侧 关闭其它 刷新页面 产品预设置 注单管理 赠送彩金 提现列表 首页 / 会员管理 / 提现列表 / 提现列表 账号： farrarisee…" at bounding box center [623, 271] width 1018 height 486
drag, startPoint x: 430, startPoint y: 244, endPoint x: 391, endPoint y: 243, distance: 38.6
click at [391, 243] on td "4646655913" at bounding box center [419, 246] width 62 height 43
copy td "4646655913"
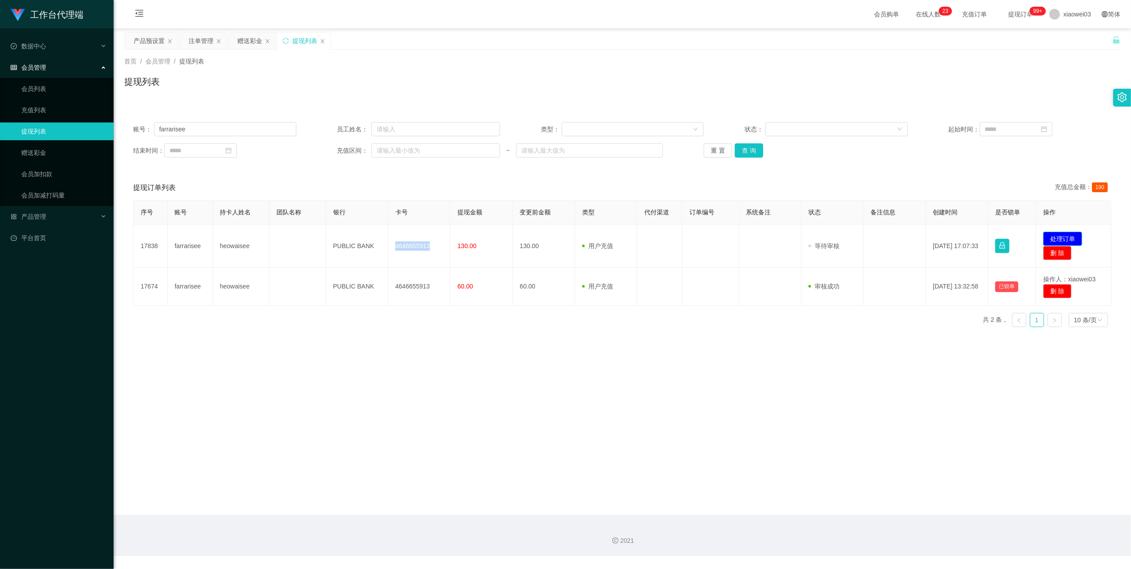
click at [1049, 235] on button "处理订单" at bounding box center [1062, 239] width 39 height 14
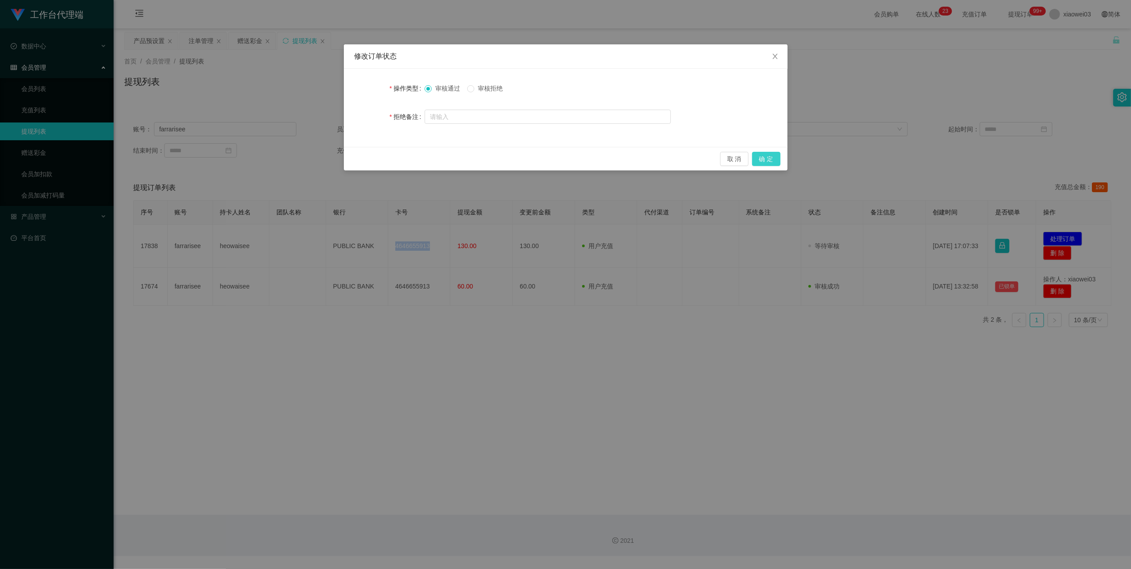
click at [768, 157] on button "确 定" at bounding box center [766, 159] width 28 height 14
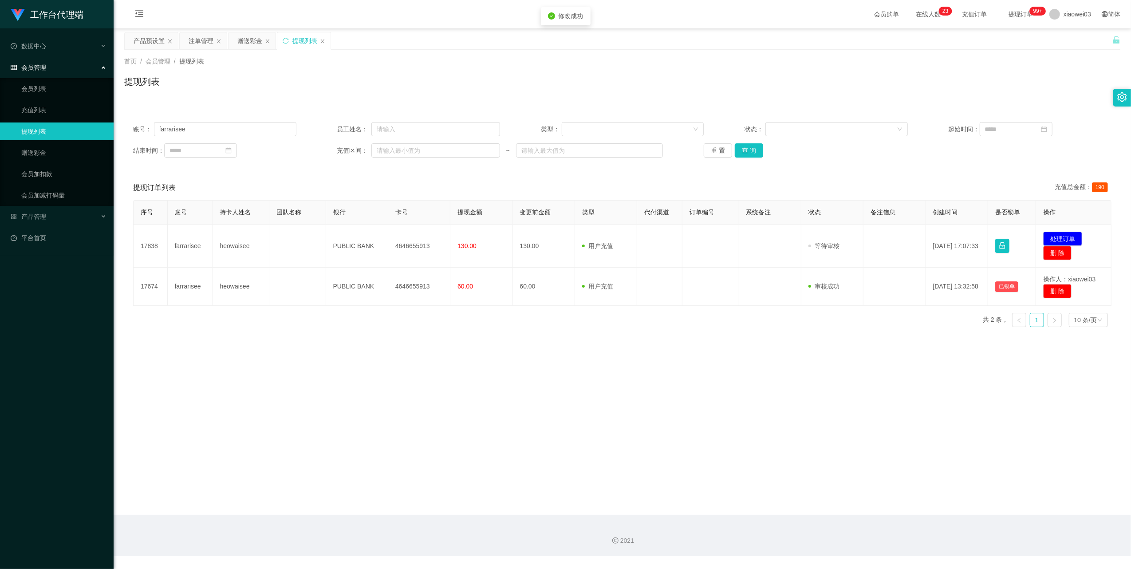
drag, startPoint x: 711, startPoint y: 427, endPoint x: 717, endPoint y: 422, distance: 8.5
click at [712, 426] on div "工作台代理端 数据中心 会员管理 会员列表 充值列表 提现列表 赠送彩金 会员加扣款 会员加减打码量 产品管理 开奖记录 注单管理 产品列表 即时注单 产品预…" at bounding box center [565, 284] width 1131 height 569
click at [719, 153] on button "重 置" at bounding box center [718, 150] width 28 height 14
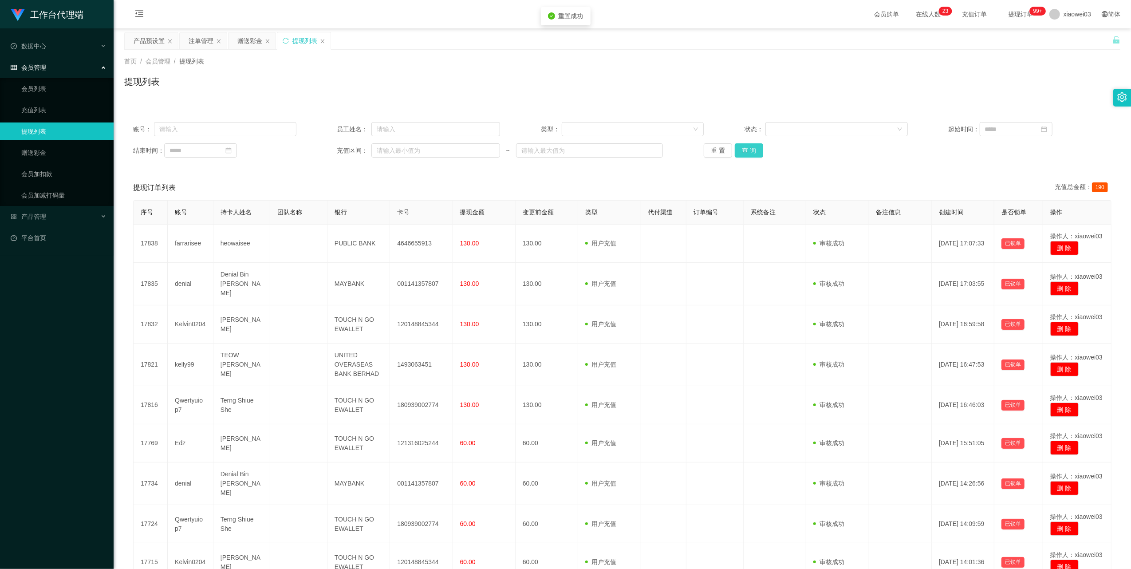
click at [755, 153] on button "查 询" at bounding box center [749, 150] width 28 height 14
click at [753, 152] on button "查 询" at bounding box center [749, 150] width 28 height 14
click at [753, 152] on div "重 置 查 询" at bounding box center [785, 150] width 163 height 14
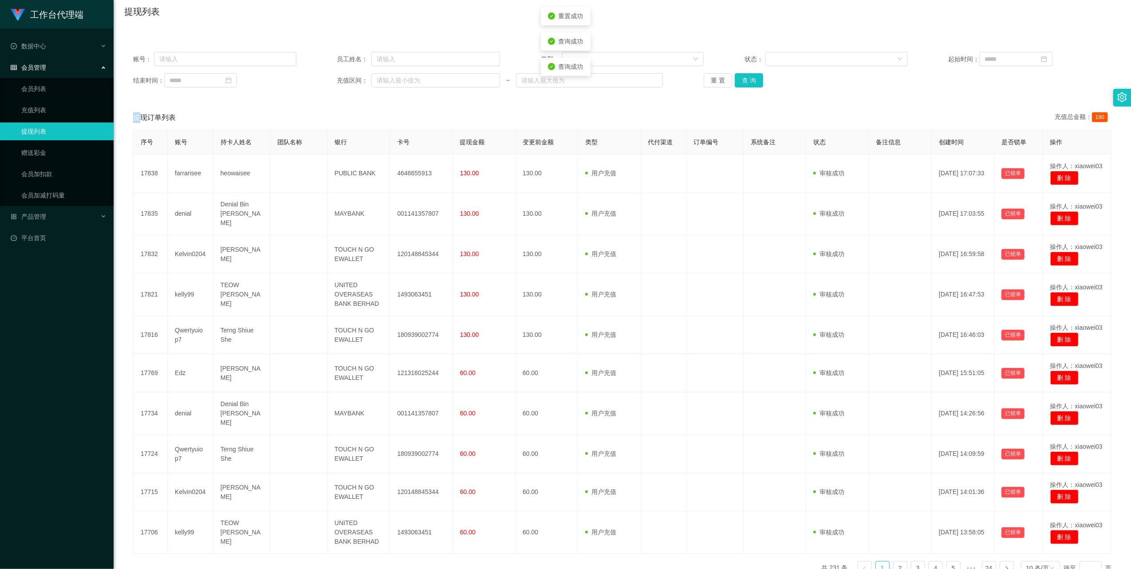
scroll to position [126, 0]
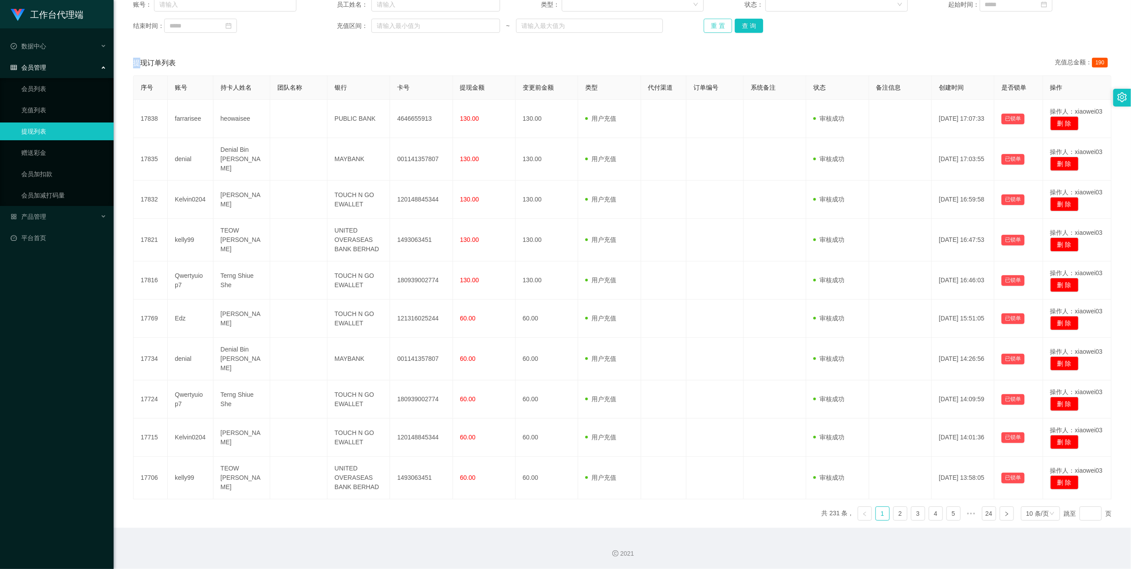
drag, startPoint x: 724, startPoint y: 25, endPoint x: 760, endPoint y: 26, distance: 36.0
click at [724, 25] on button "重 置" at bounding box center [718, 26] width 28 height 14
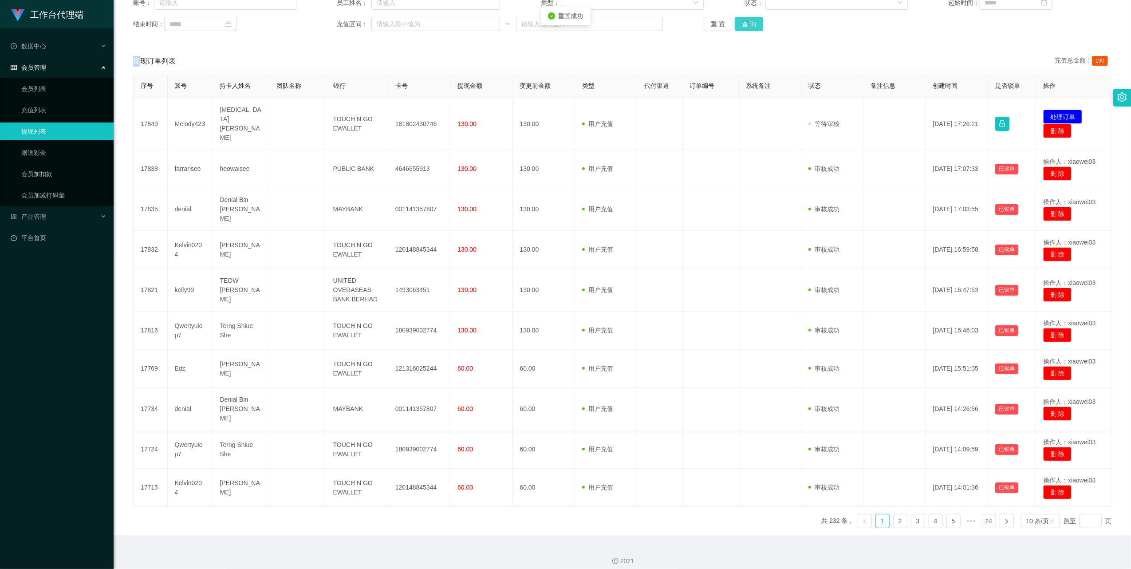
click at [760, 26] on button "查 询" at bounding box center [749, 24] width 28 height 14
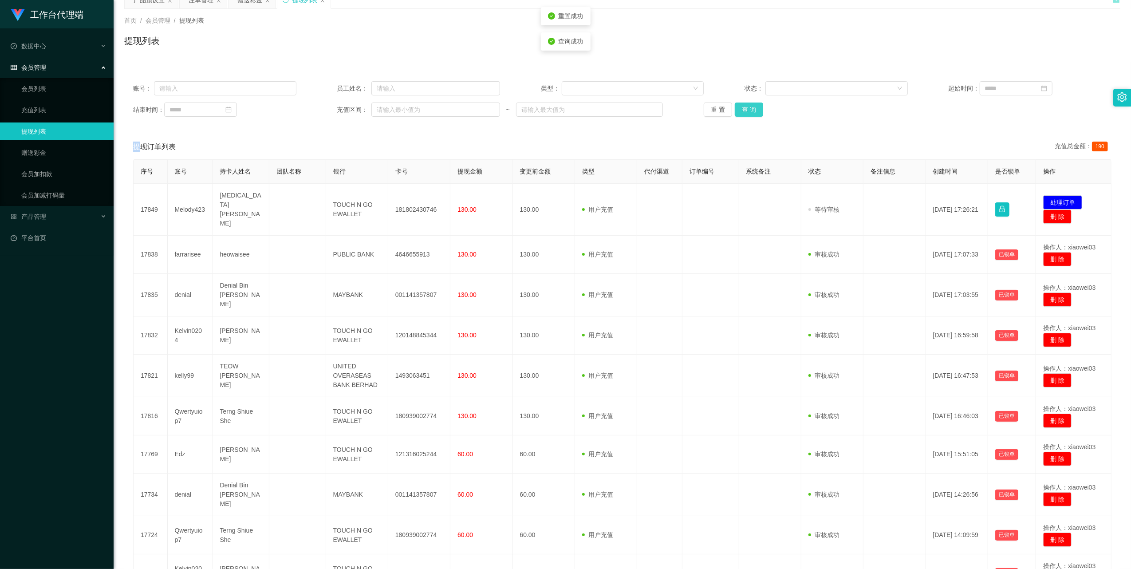
scroll to position [0, 0]
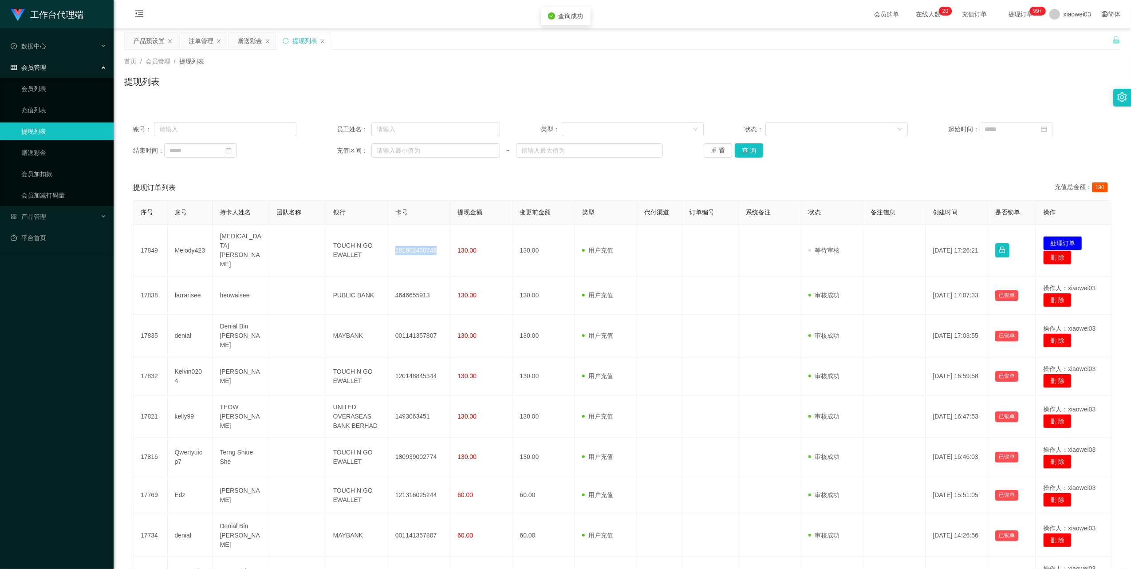
drag, startPoint x: 431, startPoint y: 244, endPoint x: 391, endPoint y: 247, distance: 40.1
click at [391, 247] on td "181802430746" at bounding box center [419, 251] width 62 height 52
copy td "181802430746"
click at [1056, 240] on button "处理订单" at bounding box center [1062, 243] width 39 height 14
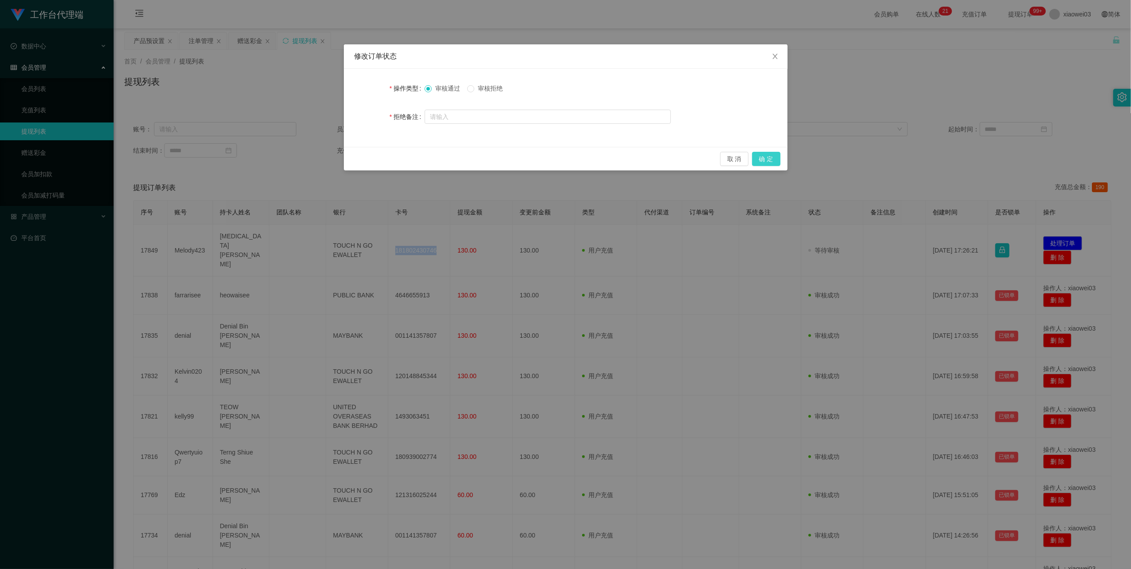
click at [766, 160] on button "确 定" at bounding box center [766, 159] width 28 height 14
